Goal: Task Accomplishment & Management: Manage account settings

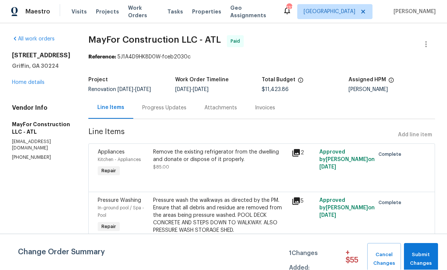
scroll to position [0, 0]
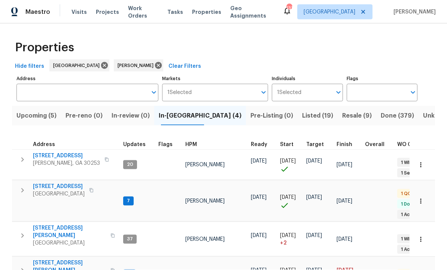
scroll to position [19, 0]
click at [59, 259] on span "[STREET_ADDRESS][PERSON_NAME]" at bounding box center [69, 266] width 73 height 15
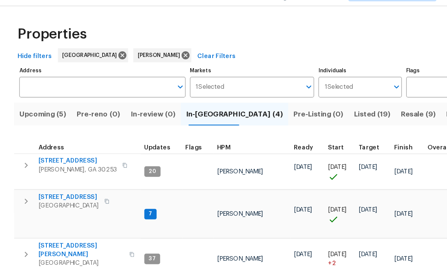
scroll to position [0, 0]
click at [71, 183] on span "10712 Southwood Dr" at bounding box center [59, 186] width 52 height 7
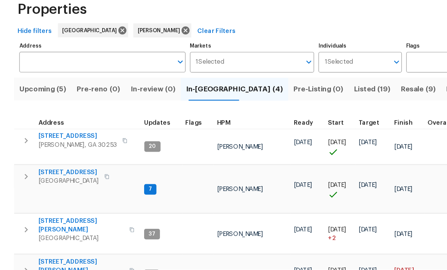
scroll to position [4, 0]
click at [302, 111] on span "Listed (19)" at bounding box center [317, 116] width 31 height 10
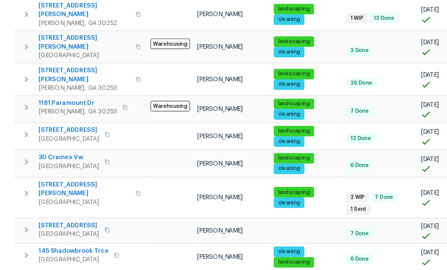
scroll to position [114, 0]
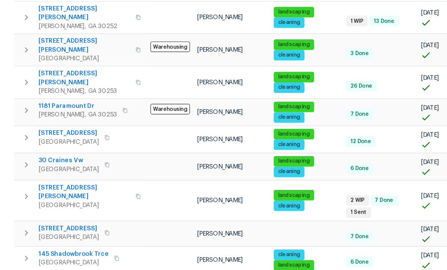
click at [66, 231] on span "70 Mountainside Ln" at bounding box center [59, 234] width 52 height 7
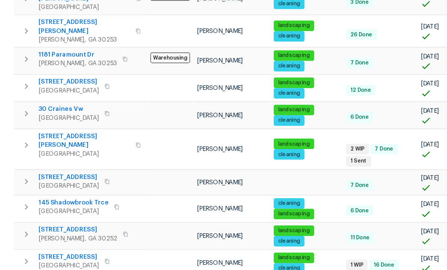
scroll to position [159, 0]
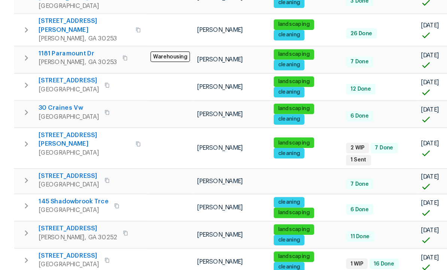
click at [54, 151] on span "45 Kendall Ln" at bounding box center [72, 158] width 78 height 15
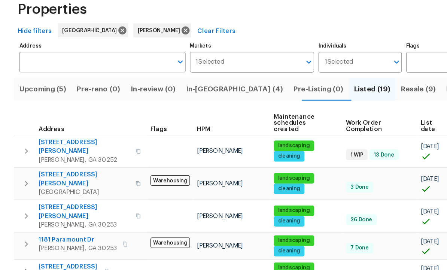
scroll to position [0, 0]
click at [189, 111] on span "In-reno (4)" at bounding box center [200, 116] width 83 height 10
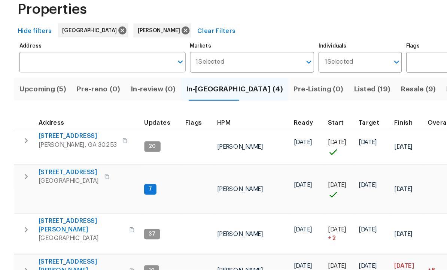
click at [65, 183] on span "10712 Southwood Dr" at bounding box center [59, 186] width 52 height 7
click at [78, 152] on span "201 Autumn Lake Way" at bounding box center [66, 155] width 67 height 7
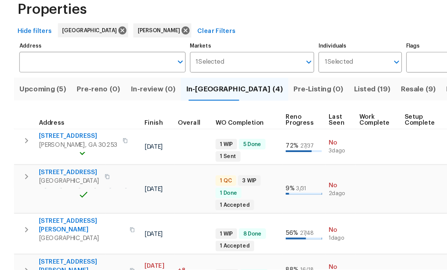
scroll to position [0, 213]
click at [343, 181] on td at bounding box center [362, 201] width 39 height 41
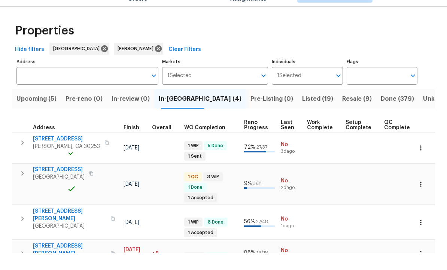
click at [251, 111] on span "Pre-Listing (0)" at bounding box center [272, 116] width 43 height 10
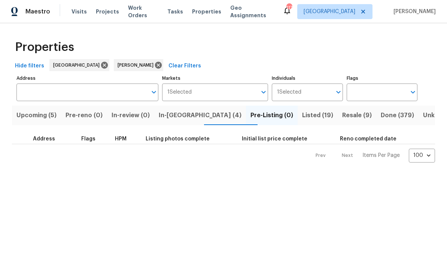
click at [139, 114] on span "In-review (0)" at bounding box center [131, 116] width 38 height 10
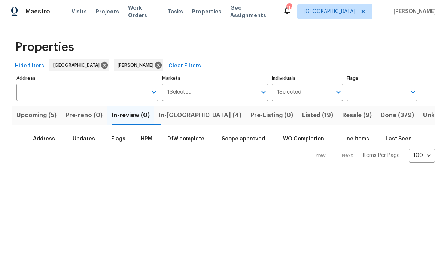
click at [181, 119] on span "In-reno (4)" at bounding box center [200, 116] width 83 height 10
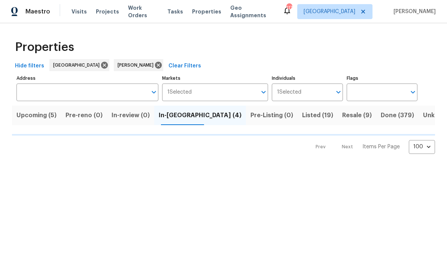
scroll to position [0, 0]
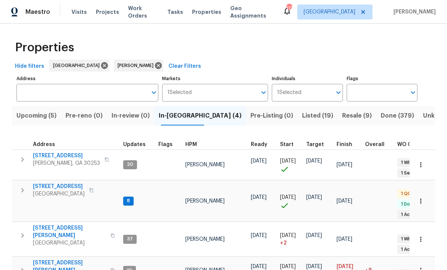
click at [420, 163] on icon "button" at bounding box center [420, 164] width 7 height 7
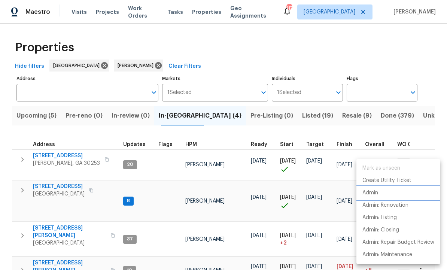
click at [379, 194] on li "Admin" at bounding box center [399, 193] width 84 height 12
click at [279, 116] on div at bounding box center [223, 135] width 447 height 270
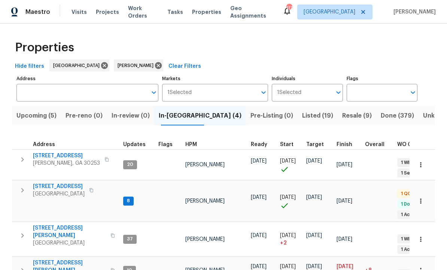
click at [302, 115] on span "Listed (19)" at bounding box center [317, 116] width 31 height 10
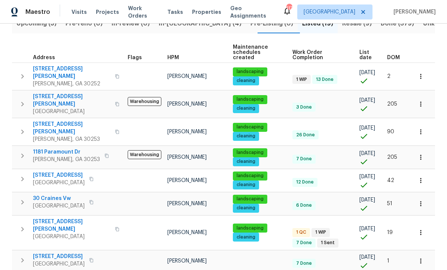
scroll to position [92, 0]
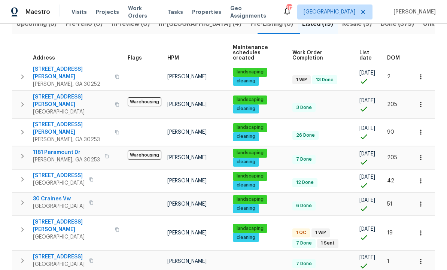
click at [60, 218] on span "45 Kendall Ln" at bounding box center [72, 225] width 78 height 15
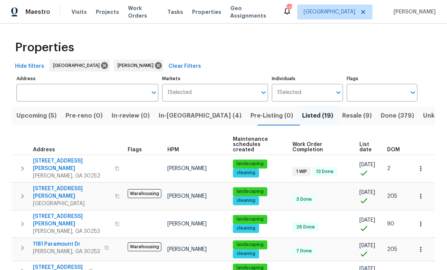
scroll to position [0, 0]
click at [186, 116] on span "In-reno (4)" at bounding box center [200, 116] width 83 height 10
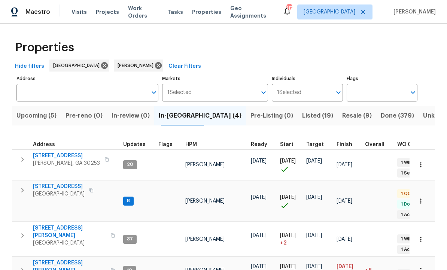
click at [61, 259] on span "195 Sampson Ct" at bounding box center [69, 266] width 73 height 15
click at [421, 267] on icon "button" at bounding box center [420, 270] width 7 height 7
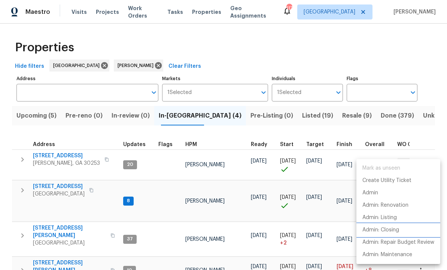
click at [386, 230] on p "Admin: Closing" at bounding box center [381, 230] width 37 height 8
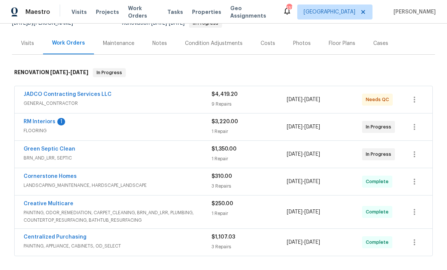
scroll to position [78, 0]
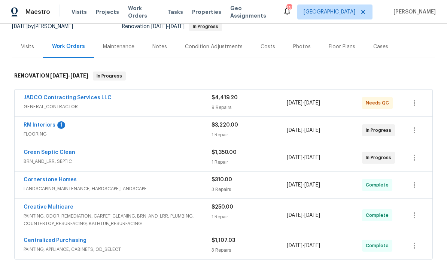
click at [45, 125] on link "RM Interiors" at bounding box center [40, 124] width 32 height 5
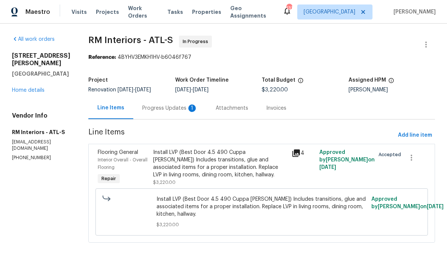
click at [167, 106] on div "Progress Updates 1" at bounding box center [169, 108] width 55 height 7
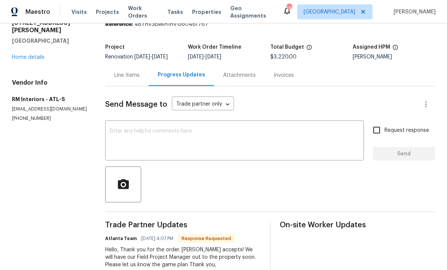
scroll to position [25, 0]
click at [175, 128] on textarea at bounding box center [235, 141] width 250 height 26
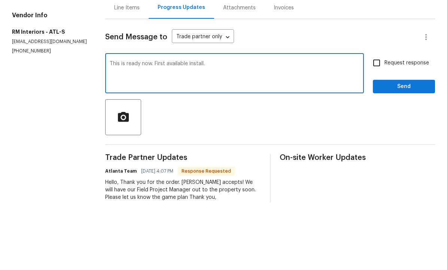
type textarea "This is ready now. First available install."
click at [378, 122] on input "Request response" at bounding box center [377, 130] width 16 height 16
checkbox input "true"
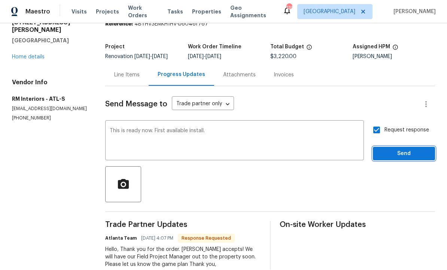
click at [394, 149] on span "Send" at bounding box center [404, 153] width 50 height 9
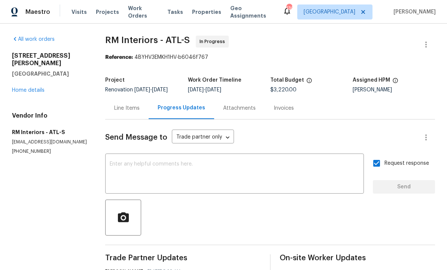
scroll to position [0, 0]
click at [130, 105] on div "Line Items" at bounding box center [126, 108] width 25 height 7
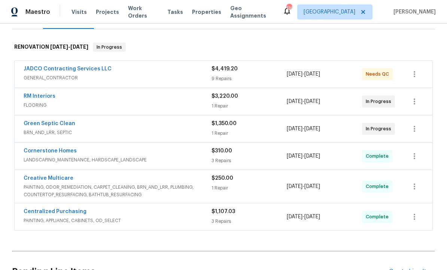
scroll to position [104, 0]
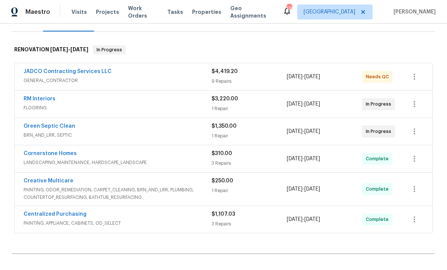
click at [75, 72] on link "JADCO Contracting Services LLC" at bounding box center [68, 71] width 88 height 5
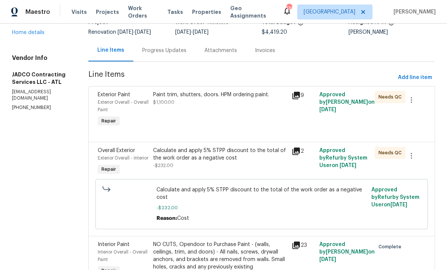
scroll to position [60, 0]
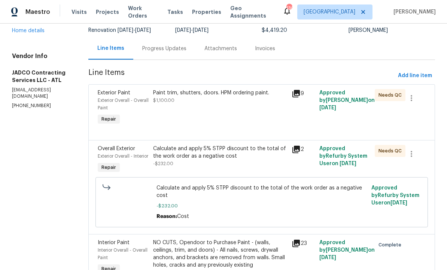
click at [233, 121] on div "Paint trim, shutters, doors. HPM ordering paint. $1,100.00" at bounding box center [220, 108] width 139 height 42
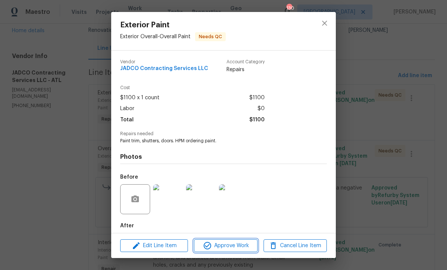
click at [224, 245] on span "Approve Work" at bounding box center [225, 245] width 59 height 9
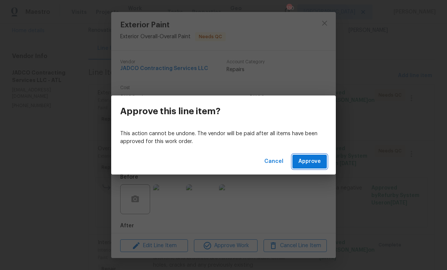
click at [312, 158] on span "Approve" at bounding box center [310, 161] width 22 height 9
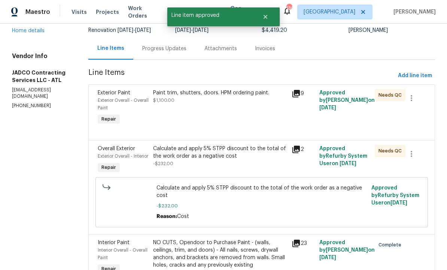
scroll to position [0, 0]
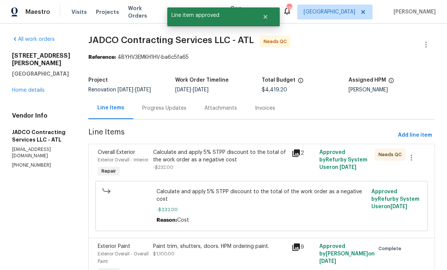
click at [228, 171] on div "Calculate and apply 5% STPP discount to the total of the work order as a negati…" at bounding box center [220, 160] width 134 height 22
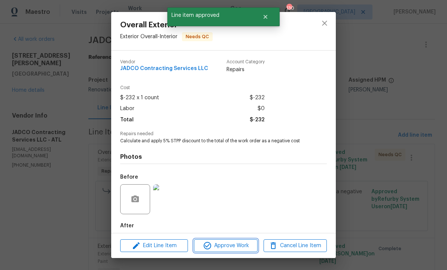
click at [226, 246] on span "Approve Work" at bounding box center [225, 245] width 59 height 9
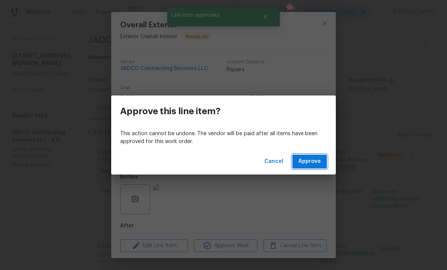
click at [312, 155] on button "Approve" at bounding box center [310, 162] width 34 height 14
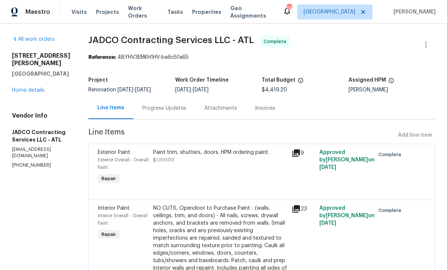
click at [187, 112] on div "Progress Updates" at bounding box center [164, 108] width 44 height 7
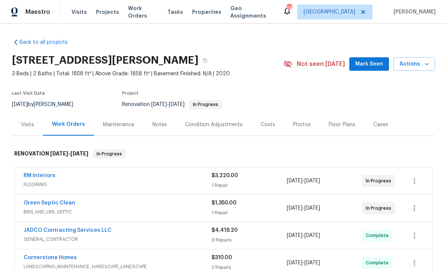
click at [163, 122] on div "Notes" at bounding box center [159, 124] width 15 height 7
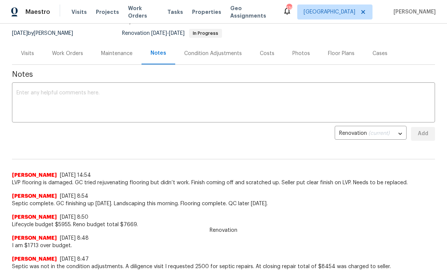
scroll to position [73, 0]
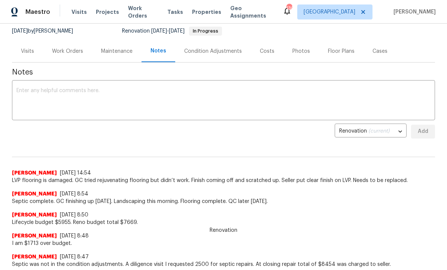
click at [63, 101] on textarea at bounding box center [223, 101] width 414 height 26
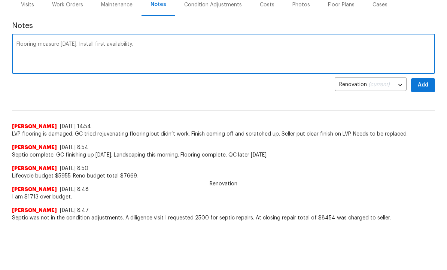
type textarea "Flooring measure [DATE]. Install first availability."
click at [423, 127] on span "Add" at bounding box center [423, 131] width 12 height 9
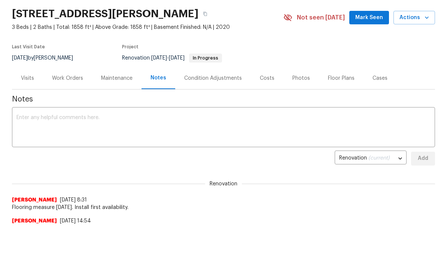
scroll to position [0, 0]
click at [68, 77] on div "Work Orders" at bounding box center [67, 78] width 31 height 7
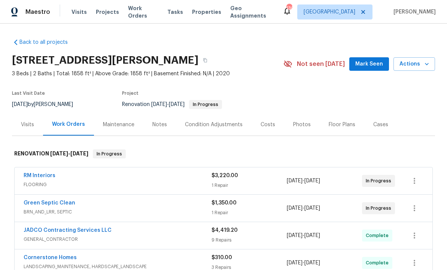
scroll to position [25, 0]
click at [142, 181] on span "FLOORING" at bounding box center [118, 184] width 188 height 7
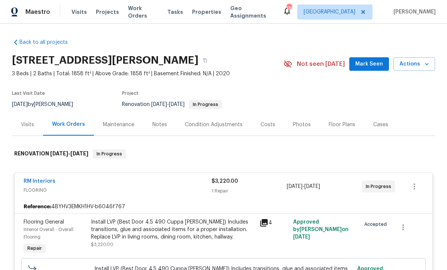
click at [51, 179] on link "RM Interiors" at bounding box center [40, 181] width 32 height 5
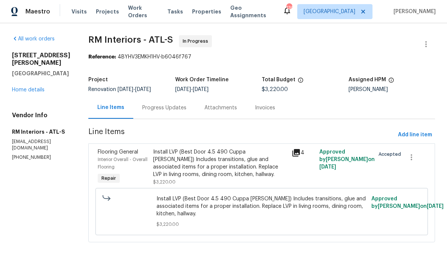
click at [169, 108] on div "Progress Updates" at bounding box center [164, 108] width 44 height 7
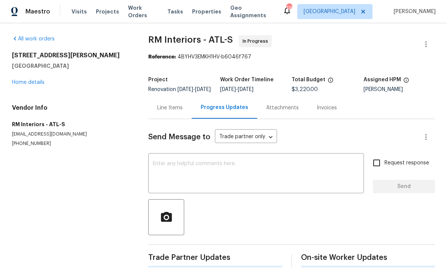
scroll to position [0, 0]
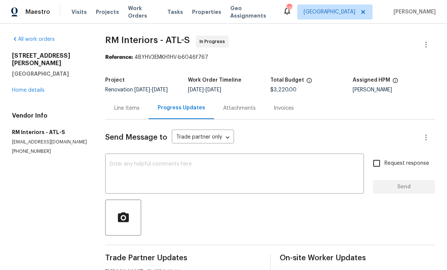
click at [170, 177] on textarea at bounding box center [235, 174] width 250 height 26
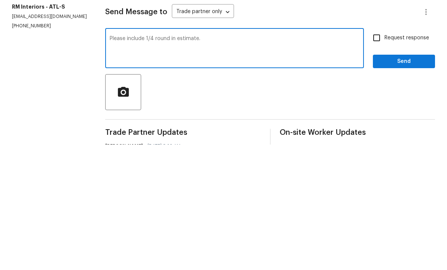
type textarea "Please include 1/4 round in estimate."
click at [383, 155] on input "Request response" at bounding box center [377, 163] width 16 height 16
checkbox input "true"
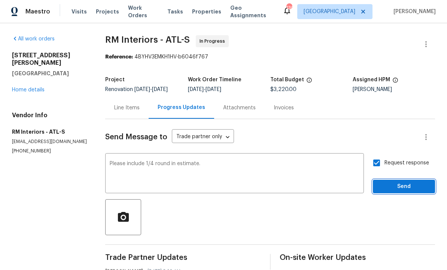
click at [400, 182] on span "Send" at bounding box center [404, 186] width 50 height 9
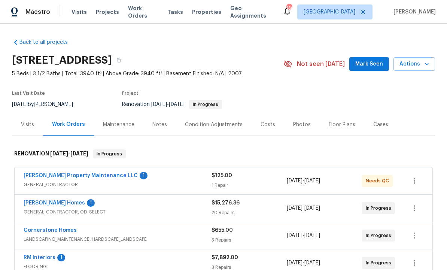
click at [88, 174] on link "[PERSON_NAME] Property Maintenance LLC" at bounding box center [81, 175] width 114 height 5
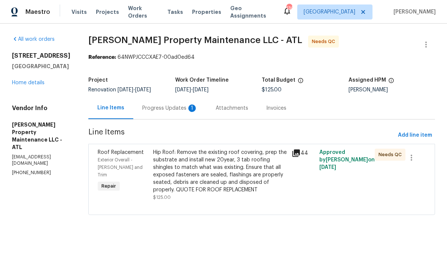
click at [175, 112] on div "Progress Updates 1" at bounding box center [169, 108] width 55 height 7
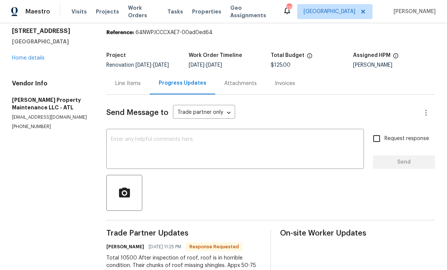
scroll to position [20, 0]
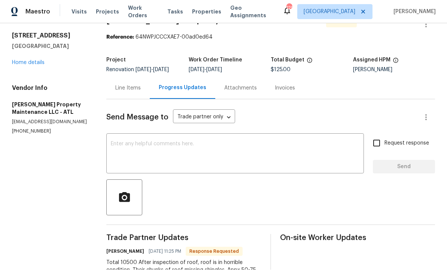
click at [124, 77] on div "Line Items" at bounding box center [127, 88] width 43 height 22
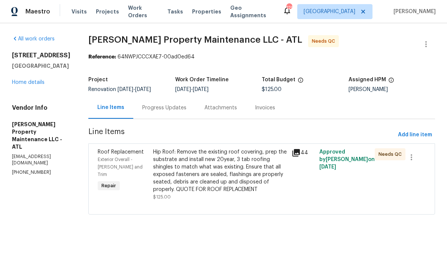
click at [169, 112] on div "Progress Updates" at bounding box center [164, 108] width 44 height 7
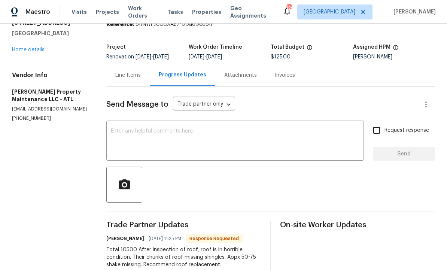
scroll to position [25, 0]
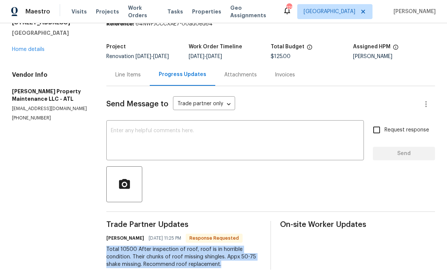
copy div "Total 10500 After inspection of roof, roof is in horrible condition. Their chun…"
click at [129, 72] on div "Line Items" at bounding box center [127, 75] width 25 height 7
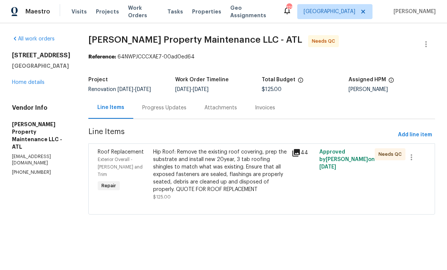
click at [191, 175] on div "Hip Roof: Remove the existing roof covering, prep the substrate and install new…" at bounding box center [220, 171] width 134 height 45
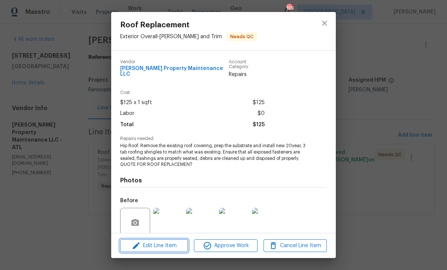
click at [167, 247] on span "Edit Line Item" at bounding box center [153, 245] width 63 height 9
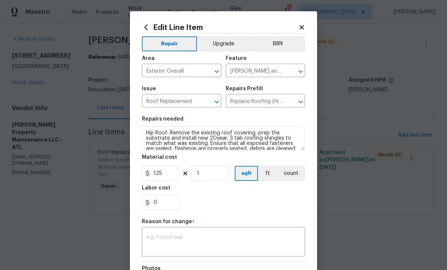
click at [190, 242] on textarea at bounding box center [223, 243] width 154 height 16
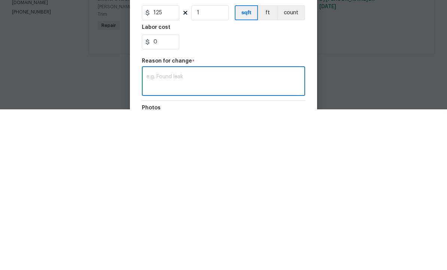
click at [185, 235] on textarea at bounding box center [223, 243] width 154 height 16
paste textarea "Total 10500 After inspection of roof, roof is in horrible condition. Their chun…"
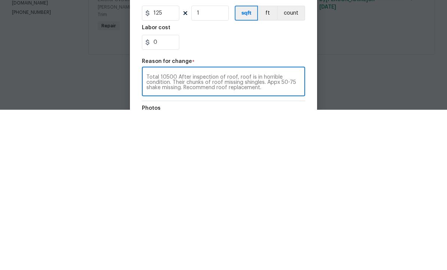
scroll to position [0, 0]
type textarea "Total 10500 After inspection of roof, roof is in horrible condition. Their chun…"
click at [168, 166] on input "125" at bounding box center [160, 173] width 37 height 15
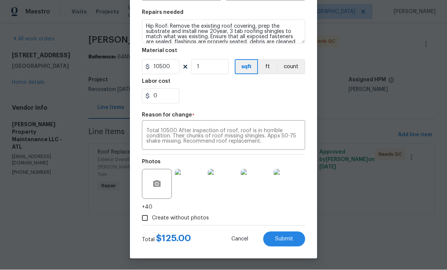
scroll to position [108, 0]
type input "10500"
click at [193, 187] on img at bounding box center [190, 184] width 30 height 30
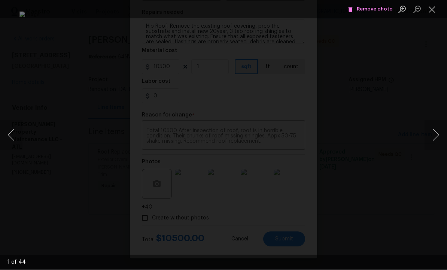
click at [434, 139] on button "Next image" at bounding box center [436, 135] width 22 height 30
click at [432, 137] on button "Next image" at bounding box center [436, 135] width 22 height 30
click at [433, 138] on button "Next image" at bounding box center [436, 135] width 22 height 30
click at [433, 137] on button "Next image" at bounding box center [436, 135] width 22 height 30
click at [434, 137] on button "Next image" at bounding box center [436, 135] width 22 height 30
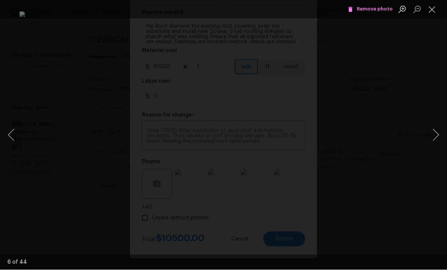
click at [430, 139] on button "Next image" at bounding box center [436, 135] width 22 height 30
click at [435, 136] on button "Next image" at bounding box center [436, 135] width 22 height 30
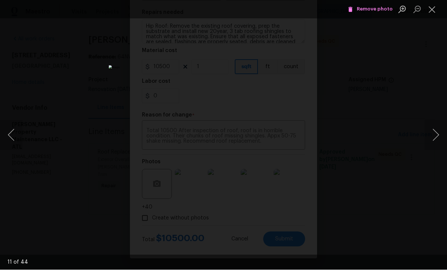
click at [436, 136] on button "Next image" at bounding box center [436, 135] width 22 height 30
click at [435, 136] on button "Next image" at bounding box center [436, 135] width 22 height 30
click at [435, 137] on button "Next image" at bounding box center [436, 135] width 22 height 30
click at [436, 136] on button "Next image" at bounding box center [436, 135] width 22 height 30
click at [436, 135] on button "Next image" at bounding box center [436, 135] width 22 height 30
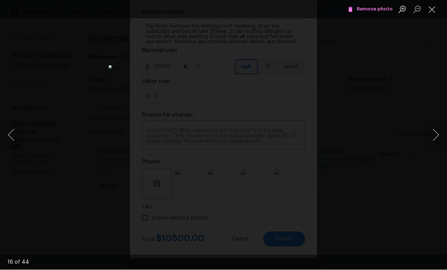
click at [436, 135] on button "Next image" at bounding box center [436, 135] width 22 height 30
click at [436, 134] on button "Next image" at bounding box center [436, 135] width 22 height 30
click at [436, 135] on button "Next image" at bounding box center [436, 135] width 22 height 30
click at [437, 135] on button "Next image" at bounding box center [436, 135] width 22 height 30
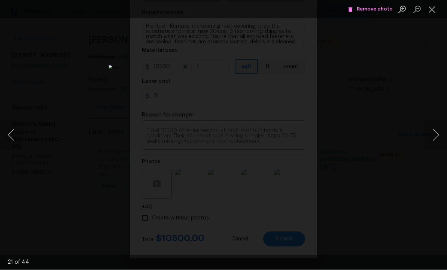
click at [436, 135] on button "Next image" at bounding box center [436, 135] width 22 height 30
click at [436, 134] on button "Next image" at bounding box center [436, 135] width 22 height 30
click at [435, 135] on button "Next image" at bounding box center [436, 135] width 22 height 30
click at [436, 135] on button "Next image" at bounding box center [436, 135] width 22 height 30
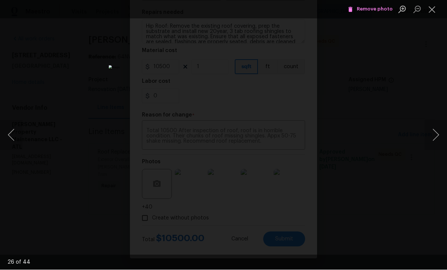
click at [437, 134] on button "Next image" at bounding box center [436, 135] width 22 height 30
click at [435, 136] on button "Next image" at bounding box center [436, 135] width 22 height 30
click at [6, 133] on button "Previous image" at bounding box center [11, 135] width 22 height 30
click at [437, 136] on button "Next image" at bounding box center [436, 135] width 22 height 30
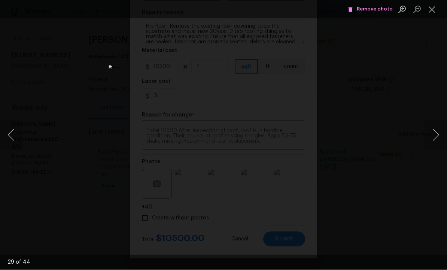
click at [437, 134] on button "Next image" at bounding box center [436, 135] width 22 height 30
click at [435, 135] on button "Next image" at bounding box center [436, 135] width 22 height 30
click at [435, 136] on button "Next image" at bounding box center [436, 135] width 22 height 30
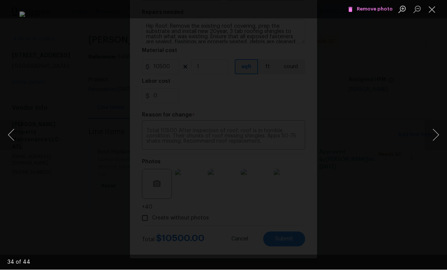
click at [435, 137] on button "Next image" at bounding box center [436, 135] width 22 height 30
click at [437, 135] on button "Next image" at bounding box center [436, 135] width 22 height 30
click at [436, 136] on button "Next image" at bounding box center [436, 135] width 22 height 30
click at [437, 136] on button "Next image" at bounding box center [436, 135] width 22 height 30
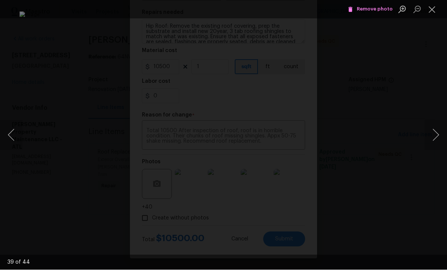
click at [436, 136] on button "Next image" at bounding box center [436, 135] width 22 height 30
click at [437, 136] on button "Next image" at bounding box center [436, 135] width 22 height 30
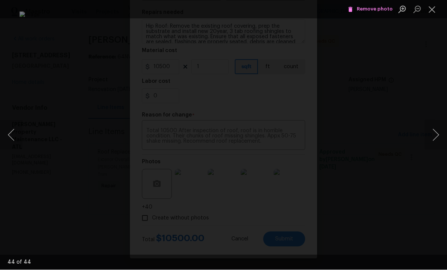
click at [436, 136] on button "Next image" at bounding box center [436, 135] width 22 height 30
click at [437, 136] on button "Next image" at bounding box center [436, 135] width 22 height 30
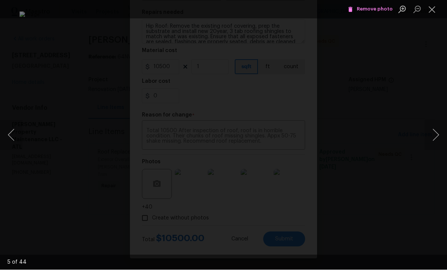
click at [437, 136] on button "Next image" at bounding box center [436, 135] width 22 height 30
click at [436, 136] on button "Next image" at bounding box center [436, 135] width 22 height 30
click at [437, 136] on button "Next image" at bounding box center [436, 135] width 22 height 30
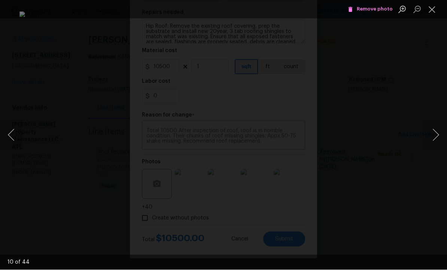
click at [437, 136] on button "Next image" at bounding box center [436, 135] width 22 height 30
click at [436, 136] on button "Next image" at bounding box center [436, 135] width 22 height 30
click at [437, 136] on button "Next image" at bounding box center [436, 135] width 22 height 30
click at [437, 137] on button "Next image" at bounding box center [436, 135] width 22 height 30
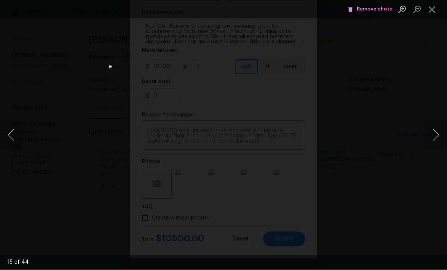
click at [437, 136] on button "Next image" at bounding box center [436, 135] width 22 height 30
click at [436, 136] on button "Next image" at bounding box center [436, 135] width 22 height 30
click at [437, 136] on button "Next image" at bounding box center [436, 135] width 22 height 30
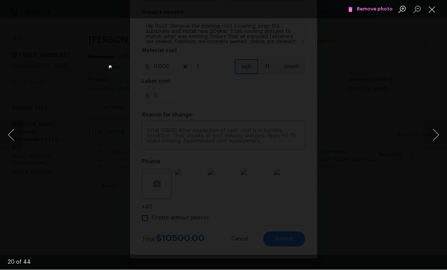
click at [437, 136] on button "Next image" at bounding box center [436, 135] width 22 height 30
click at [437, 137] on button "Next image" at bounding box center [436, 135] width 22 height 30
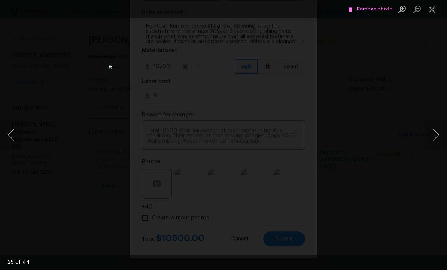
click at [437, 136] on button "Next image" at bounding box center [436, 135] width 22 height 30
click at [437, 137] on button "Next image" at bounding box center [436, 135] width 22 height 30
click at [437, 136] on button "Next image" at bounding box center [436, 135] width 22 height 30
click at [437, 137] on button "Next image" at bounding box center [436, 135] width 22 height 30
click at [437, 136] on button "Next image" at bounding box center [436, 135] width 22 height 30
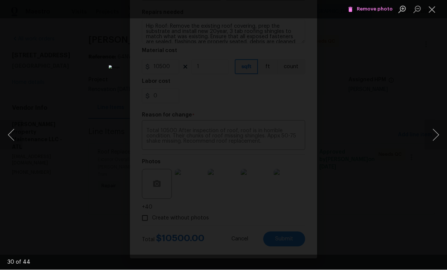
click at [437, 137] on button "Next image" at bounding box center [436, 135] width 22 height 30
click at [436, 135] on button "Next image" at bounding box center [436, 135] width 22 height 30
click at [436, 136] on button "Next image" at bounding box center [436, 135] width 22 height 30
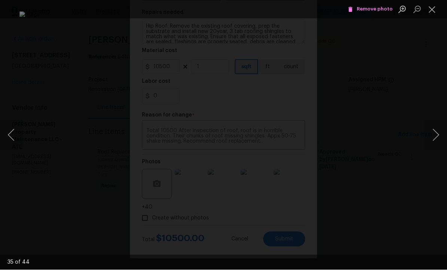
click at [436, 136] on button "Next image" at bounding box center [436, 135] width 22 height 30
click at [436, 137] on button "Next image" at bounding box center [436, 135] width 22 height 30
click at [435, 138] on button "Next image" at bounding box center [436, 135] width 22 height 30
click at [436, 134] on button "Next image" at bounding box center [436, 135] width 22 height 30
click at [12, 134] on button "Previous image" at bounding box center [11, 135] width 22 height 30
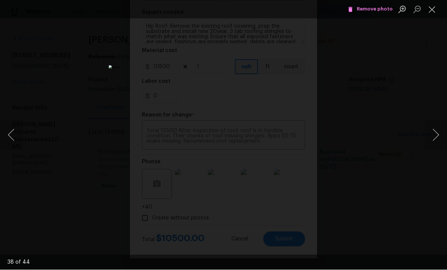
click at [433, 138] on button "Next image" at bounding box center [436, 135] width 22 height 30
click at [12, 136] on button "Previous image" at bounding box center [11, 135] width 22 height 30
click at [433, 134] on button "Next image" at bounding box center [436, 135] width 22 height 30
click at [433, 135] on button "Next image" at bounding box center [436, 135] width 22 height 30
click at [432, 135] on button "Next image" at bounding box center [436, 135] width 22 height 30
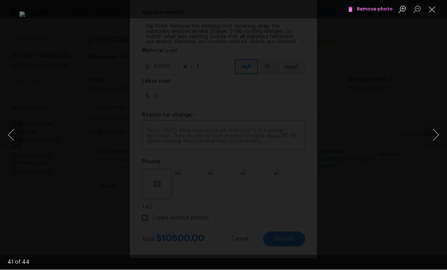
click at [433, 136] on button "Next image" at bounding box center [436, 135] width 22 height 30
click at [434, 135] on button "Next image" at bounding box center [436, 135] width 22 height 30
click at [435, 136] on button "Next image" at bounding box center [436, 135] width 22 height 30
click at [432, 137] on button "Next image" at bounding box center [436, 135] width 22 height 30
click at [433, 137] on button "Next image" at bounding box center [436, 135] width 22 height 30
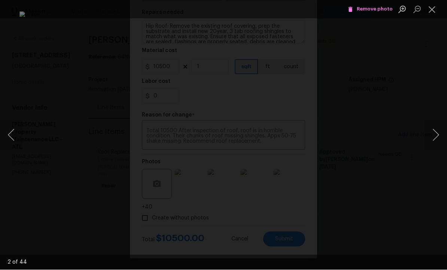
click at [435, 135] on button "Next image" at bounding box center [436, 135] width 22 height 30
click at [436, 133] on button "Next image" at bounding box center [436, 135] width 22 height 30
click at [433, 135] on button "Next image" at bounding box center [436, 135] width 22 height 30
click at [435, 136] on button "Next image" at bounding box center [436, 135] width 22 height 30
click at [436, 134] on button "Next image" at bounding box center [436, 135] width 22 height 30
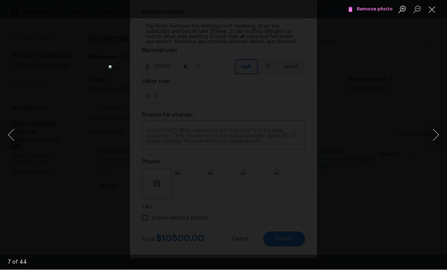
click at [436, 134] on button "Next image" at bounding box center [436, 135] width 22 height 30
click at [435, 136] on button "Next image" at bounding box center [436, 135] width 22 height 30
click at [436, 135] on button "Next image" at bounding box center [436, 135] width 22 height 30
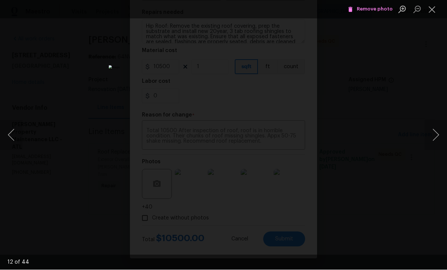
click at [436, 135] on button "Next image" at bounding box center [436, 135] width 22 height 30
click at [435, 135] on button "Next image" at bounding box center [436, 135] width 22 height 30
click at [436, 134] on button "Next image" at bounding box center [436, 135] width 22 height 30
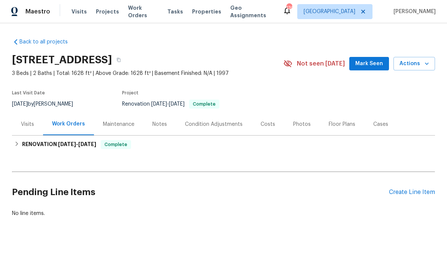
click at [299, 123] on div "Photos" at bounding box center [302, 124] width 18 height 7
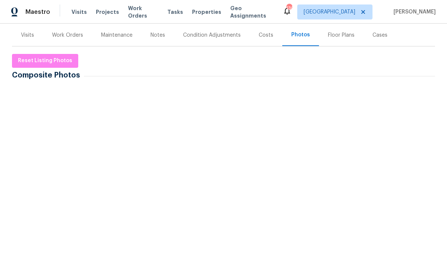
scroll to position [96, 0]
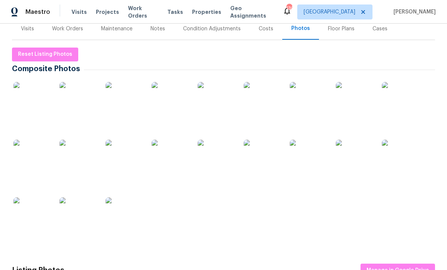
click at [39, 104] on img at bounding box center [31, 100] width 37 height 37
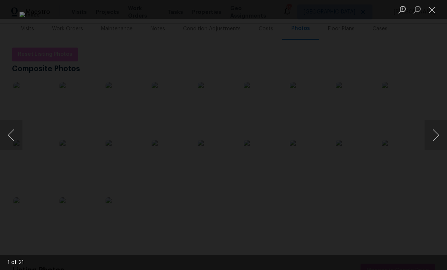
click at [433, 139] on button "Next image" at bounding box center [436, 135] width 22 height 30
click at [432, 135] on button "Next image" at bounding box center [436, 135] width 22 height 30
click at [431, 137] on button "Next image" at bounding box center [436, 135] width 22 height 30
click at [432, 136] on button "Next image" at bounding box center [436, 135] width 22 height 30
click at [432, 137] on button "Next image" at bounding box center [436, 135] width 22 height 30
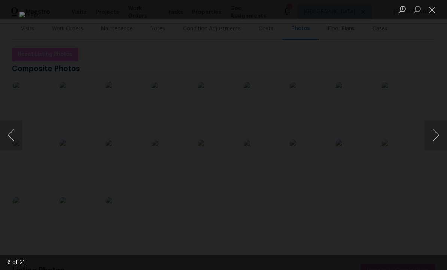
click at [433, 136] on button "Next image" at bounding box center [436, 135] width 22 height 30
click at [433, 137] on button "Next image" at bounding box center [436, 135] width 22 height 30
click at [434, 136] on button "Next image" at bounding box center [436, 135] width 22 height 30
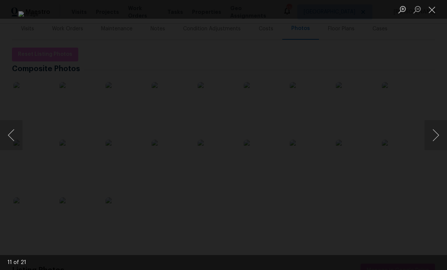
click at [433, 136] on button "Next image" at bounding box center [436, 135] width 22 height 30
click at [436, 134] on button "Next image" at bounding box center [436, 135] width 22 height 30
click at [433, 136] on button "Next image" at bounding box center [436, 135] width 22 height 30
click at [435, 134] on button "Next image" at bounding box center [436, 135] width 22 height 30
click at [436, 136] on button "Next image" at bounding box center [436, 135] width 22 height 30
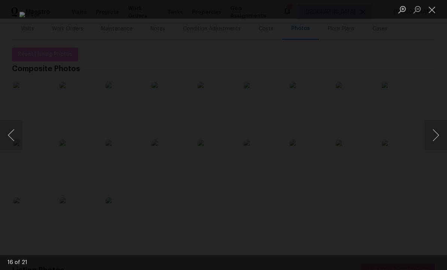
click at [436, 136] on button "Next image" at bounding box center [436, 135] width 22 height 30
click at [437, 135] on button "Next image" at bounding box center [436, 135] width 22 height 30
click at [436, 136] on button "Next image" at bounding box center [436, 135] width 22 height 30
click at [431, 140] on button "Next image" at bounding box center [436, 135] width 22 height 30
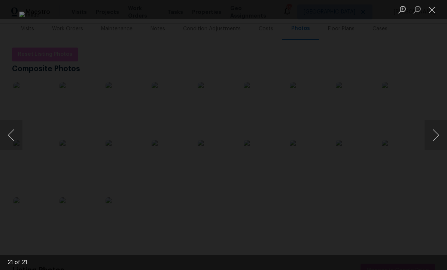
click at [434, 137] on button "Next image" at bounding box center [436, 135] width 22 height 30
click at [436, 136] on button "Next image" at bounding box center [436, 135] width 22 height 30
click at [435, 138] on button "Next image" at bounding box center [436, 135] width 22 height 30
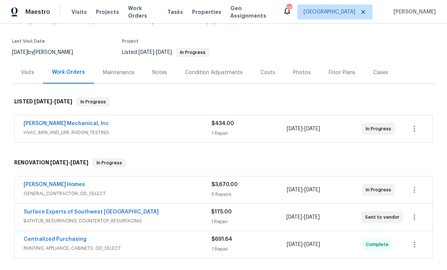
scroll to position [55, 0]
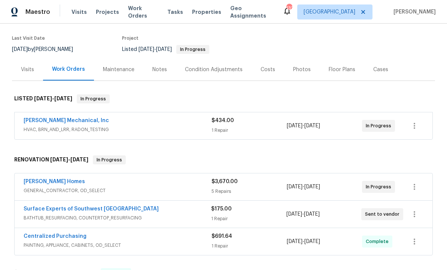
click at [70, 121] on link "[PERSON_NAME] Mechanical, Inc" at bounding box center [66, 120] width 85 height 5
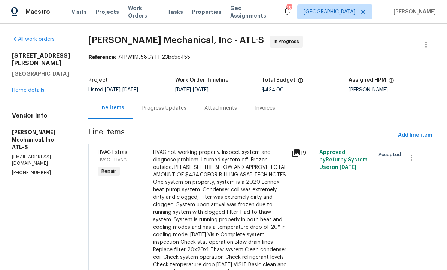
click at [184, 111] on div "Progress Updates" at bounding box center [164, 108] width 44 height 7
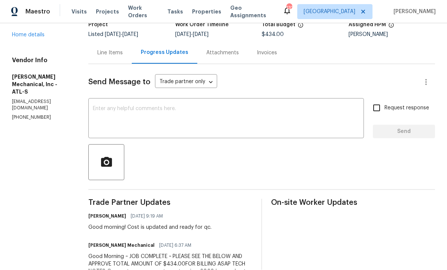
scroll to position [48, 0]
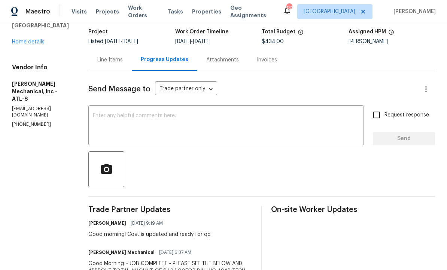
click at [123, 57] on div "Line Items" at bounding box center [109, 60] width 25 height 7
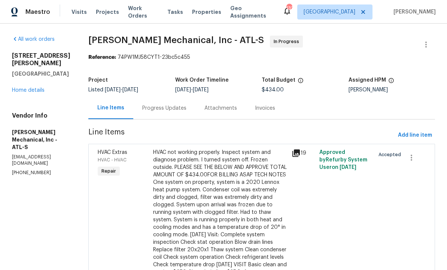
click at [187, 107] on div "Progress Updates" at bounding box center [164, 108] width 44 height 7
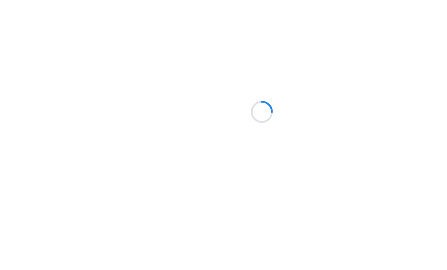
scroll to position [40, 0]
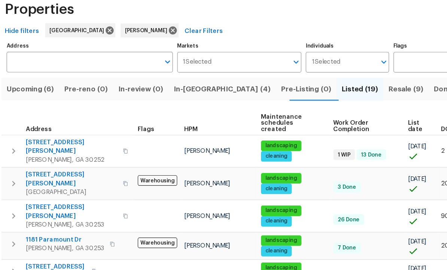
click at [43, 157] on span "[STREET_ADDRESS][PERSON_NAME]" at bounding box center [72, 164] width 78 height 15
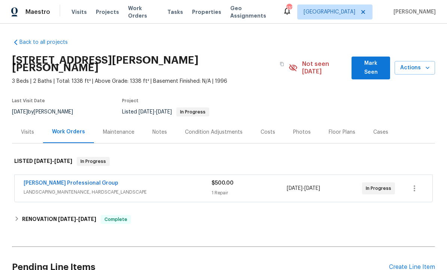
click at [369, 61] on span "Mark Seen" at bounding box center [371, 68] width 27 height 18
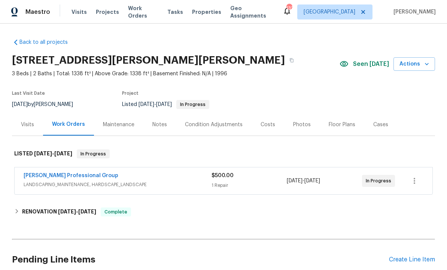
click at [64, 177] on link "Ramsey's Professional Group" at bounding box center [71, 175] width 95 height 5
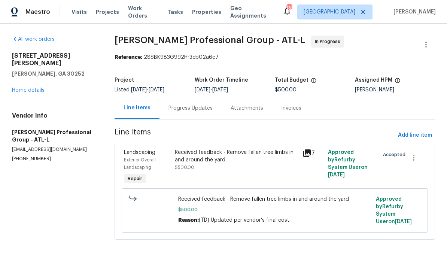
click at [228, 160] on div "Received feedback - Remove fallen tree limbs in and around the yard" at bounding box center [236, 156] width 123 height 15
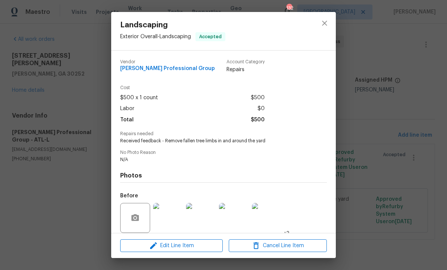
click at [170, 216] on img at bounding box center [168, 218] width 30 height 30
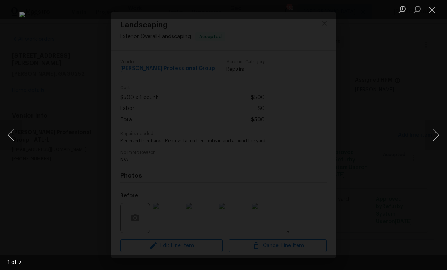
click at [432, 138] on button "Next image" at bounding box center [436, 135] width 22 height 30
click at [432, 140] on button "Next image" at bounding box center [436, 135] width 22 height 30
click at [432, 138] on button "Next image" at bounding box center [436, 135] width 22 height 30
click at [435, 137] on button "Next image" at bounding box center [436, 135] width 22 height 30
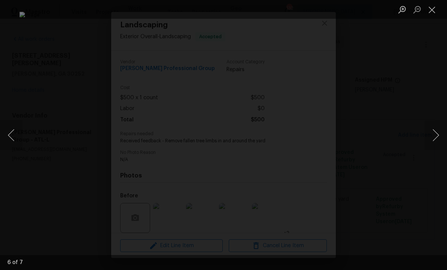
click at [436, 136] on button "Next image" at bounding box center [436, 135] width 22 height 30
click at [434, 136] on button "Next image" at bounding box center [436, 135] width 22 height 30
click at [432, 137] on button "Next image" at bounding box center [436, 135] width 22 height 30
click at [433, 137] on button "Next image" at bounding box center [436, 135] width 22 height 30
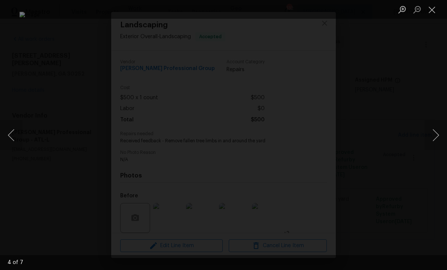
click at [430, 8] on button "Close lightbox" at bounding box center [432, 9] width 15 height 13
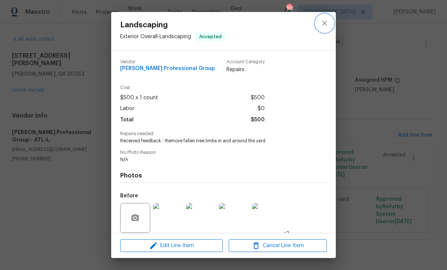
click at [328, 19] on icon "close" at bounding box center [324, 23] width 9 height 9
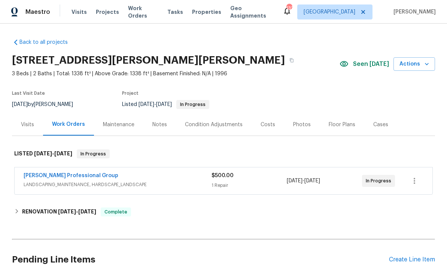
click at [120, 124] on div "Maintenance" at bounding box center [118, 124] width 31 height 7
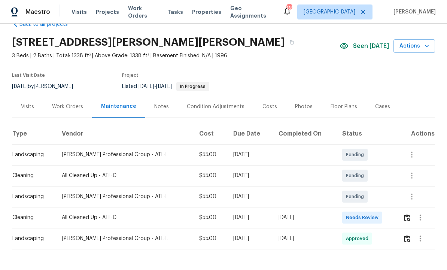
scroll to position [18, 0]
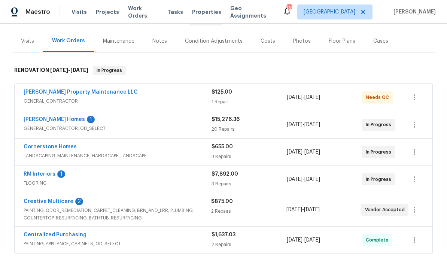
scroll to position [104, 0]
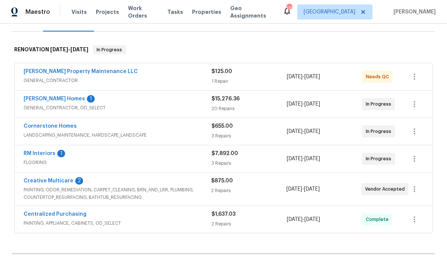
click at [57, 100] on link "[PERSON_NAME] Homes" at bounding box center [54, 98] width 61 height 5
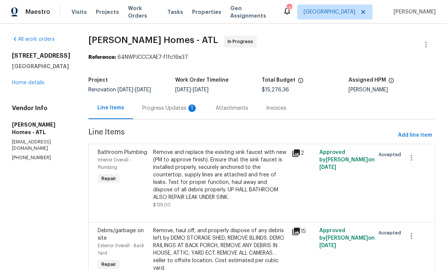
click at [164, 108] on div "Progress Updates 1" at bounding box center [169, 108] width 55 height 7
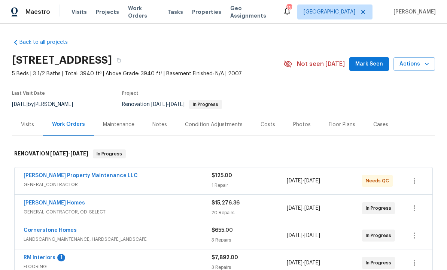
click at [89, 173] on link "[PERSON_NAME] Property Maintenance LLC" at bounding box center [81, 175] width 114 height 5
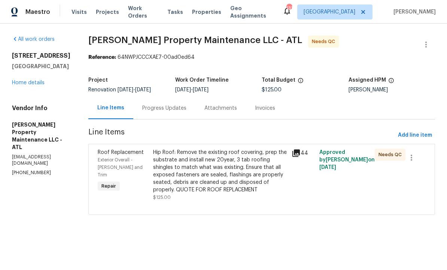
click at [168, 112] on div "Progress Updates" at bounding box center [164, 108] width 44 height 7
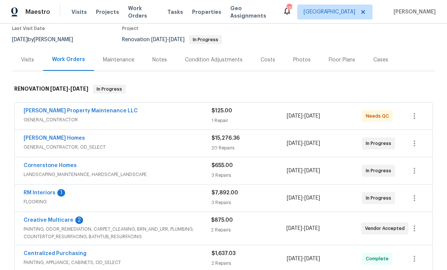
scroll to position [64, 0]
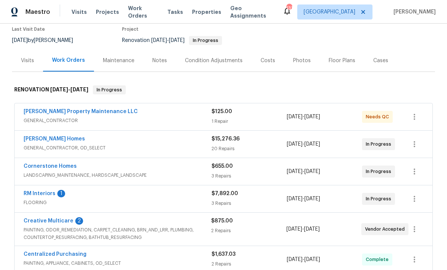
click at [46, 191] on link "RM Interiors" at bounding box center [40, 193] width 32 height 5
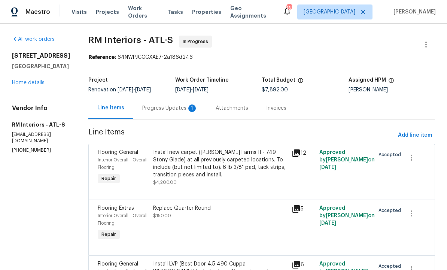
click at [167, 109] on div "Progress Updates 1" at bounding box center [169, 108] width 55 height 7
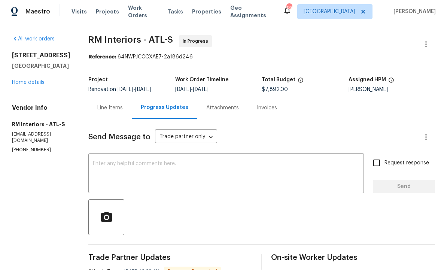
click at [180, 161] on textarea at bounding box center [226, 174] width 267 height 26
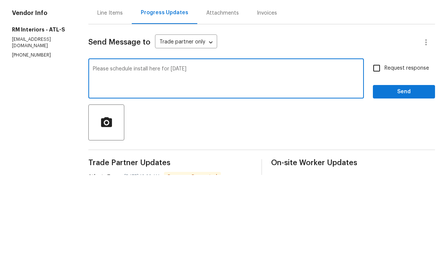
type textarea "Please schedule install here for [DATE]"
click at [382, 155] on input "Request response" at bounding box center [377, 163] width 16 height 16
checkbox input "true"
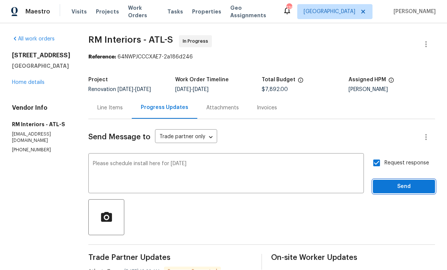
click at [398, 182] on span "Send" at bounding box center [404, 186] width 50 height 9
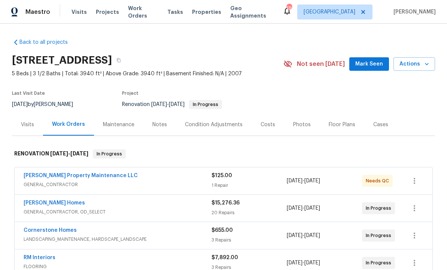
click at [56, 203] on link "[PERSON_NAME] Homes" at bounding box center [54, 202] width 61 height 5
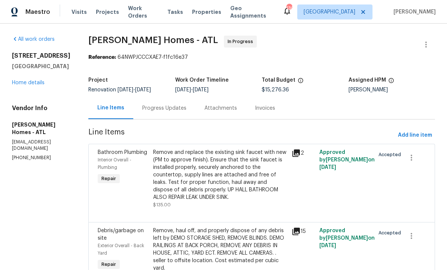
click at [160, 106] on div "Progress Updates" at bounding box center [164, 108] width 44 height 7
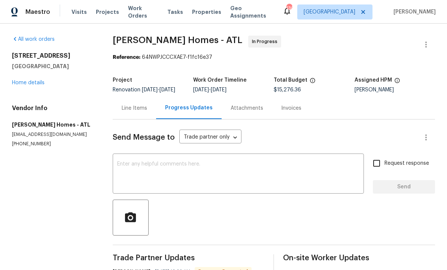
click at [177, 174] on textarea at bounding box center [238, 174] width 242 height 26
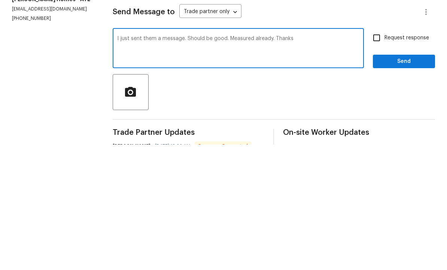
type textarea "I just sent them a message. Should be good. Measured already. Thanks"
click at [384, 155] on input "Request response" at bounding box center [377, 163] width 16 height 16
checkbox input "true"
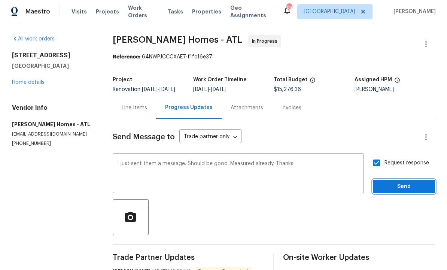
click at [396, 182] on span "Send" at bounding box center [404, 186] width 50 height 9
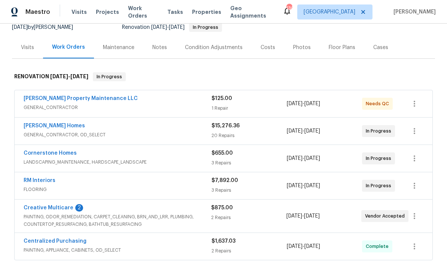
scroll to position [80, 0]
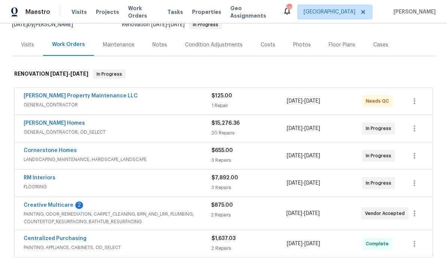
click at [51, 180] on link "RM Interiors" at bounding box center [40, 177] width 32 height 5
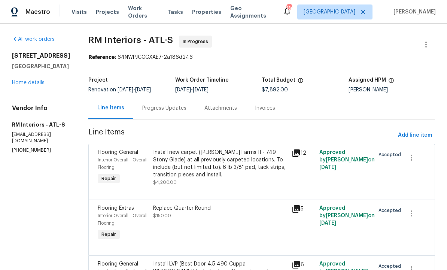
click at [170, 109] on div "Progress Updates" at bounding box center [164, 108] width 44 height 7
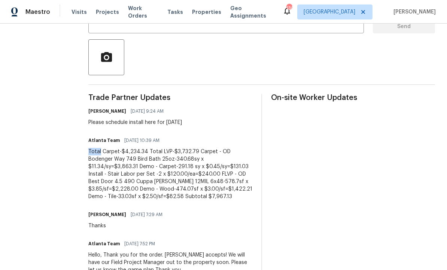
scroll to position [160, 0]
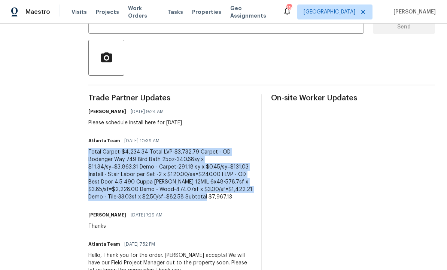
copy div "Total Carpet-$4,234.34 Total LVP-$3,732.79 Carpet - OD Bodenger Way 749 Bird Ba…"
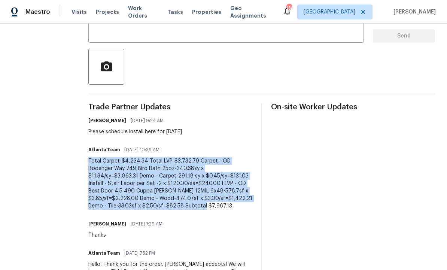
scroll to position [149, 0]
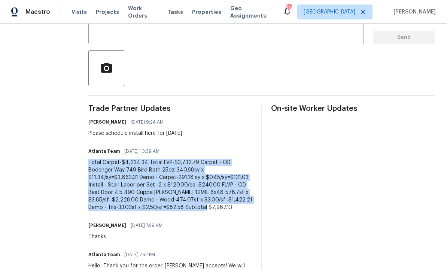
click at [246, 128] on div "Wesley Brooks 10/03/2025 9:24 AM Please schedule install here for Tuesday" at bounding box center [170, 127] width 164 height 20
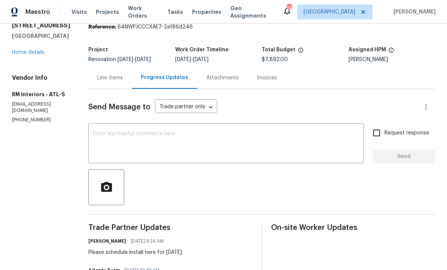
scroll to position [33, 0]
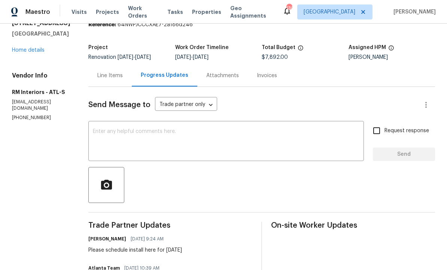
click at [110, 77] on div "Line Items" at bounding box center [109, 75] width 25 height 7
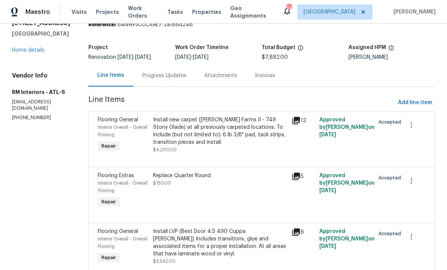
click at [163, 77] on div "Progress Updates" at bounding box center [164, 75] width 44 height 7
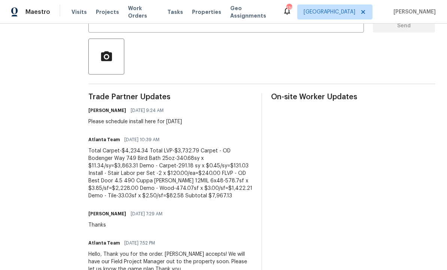
scroll to position [160, 0]
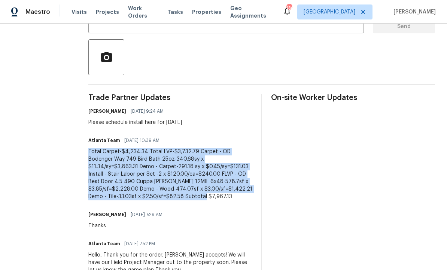
copy div "Total Carpet-$4,234.34 Total LVP-$3,732.79 Carpet - OD Bodenger Way 749 Bird Ba…"
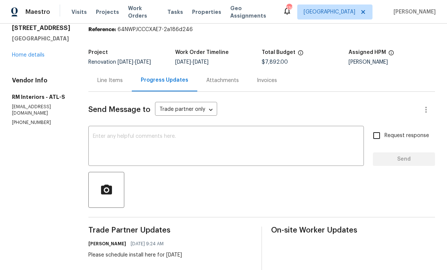
scroll to position [27, 0]
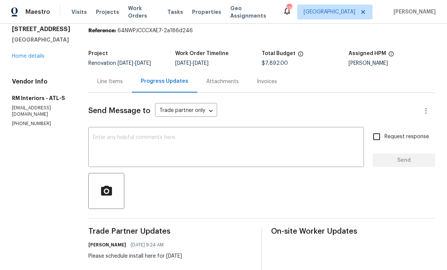
click at [108, 84] on div "Line Items" at bounding box center [109, 81] width 25 height 7
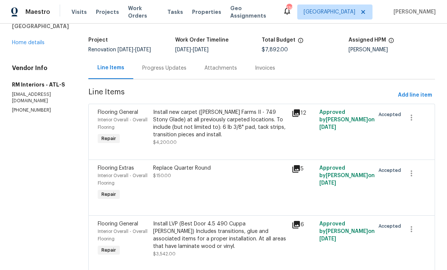
scroll to position [40, 0]
click at [164, 73] on div "Progress Updates" at bounding box center [164, 68] width 62 height 22
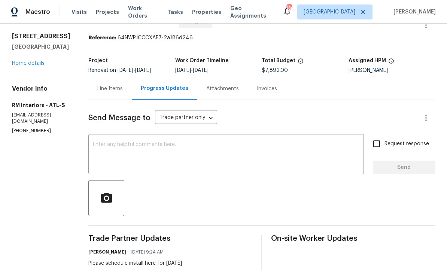
scroll to position [18, 0]
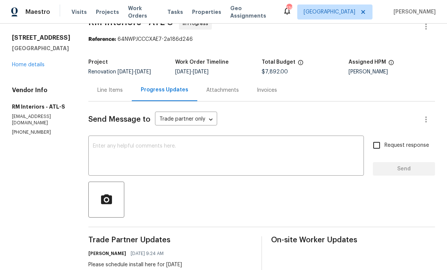
click at [105, 90] on div "Line Items" at bounding box center [109, 90] width 25 height 7
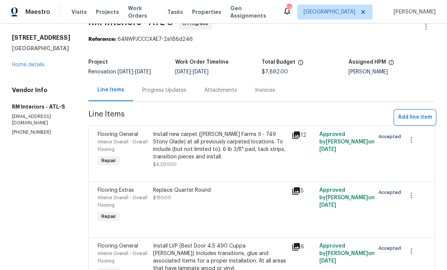
click at [415, 122] on span "Add line item" at bounding box center [415, 117] width 34 height 9
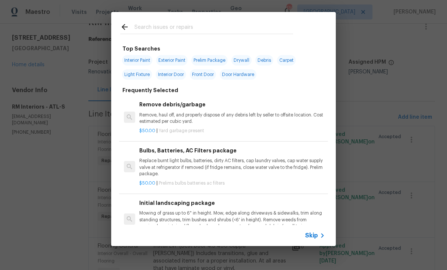
click at [164, 27] on input "text" at bounding box center [213, 27] width 159 height 11
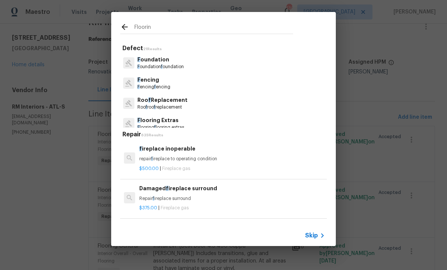
type input "Flooring"
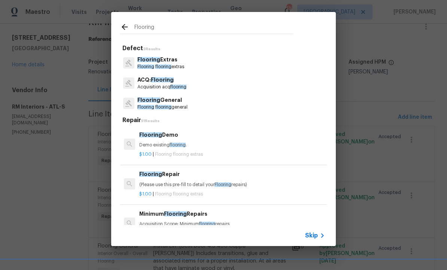
click at [170, 65] on span "flooring" at bounding box center [163, 66] width 16 height 4
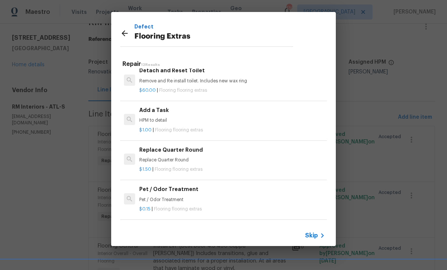
scroll to position [200, 1]
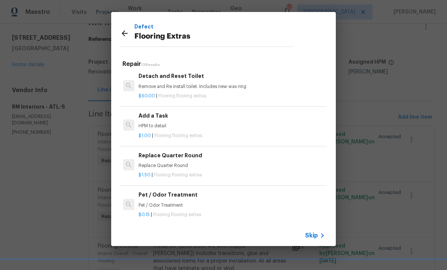
click at [169, 123] on p "HPM to detail" at bounding box center [232, 126] width 186 height 6
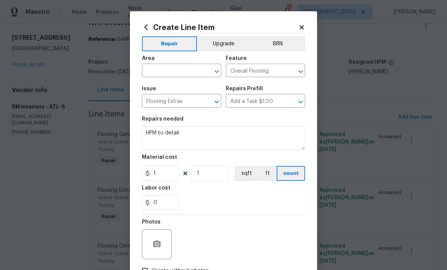
click at [174, 70] on input "text" at bounding box center [171, 72] width 58 height 12
click at [178, 104] on li "Interior Overall" at bounding box center [181, 101] width 79 height 12
type input "Interior Overall"
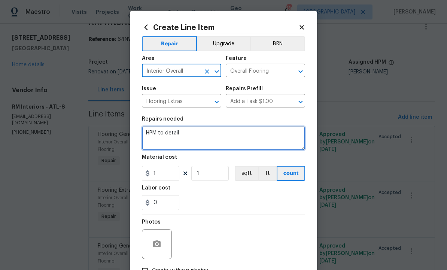
click at [192, 137] on textarea "HPM to detail" at bounding box center [223, 138] width 163 height 24
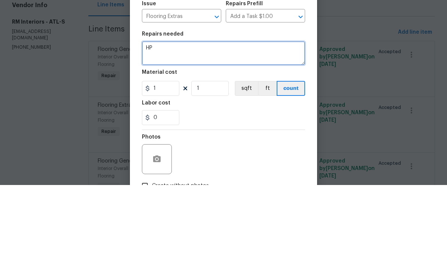
type textarea "H"
type textarea "C"
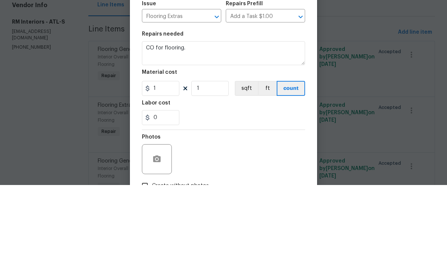
scroll to position [25, 0]
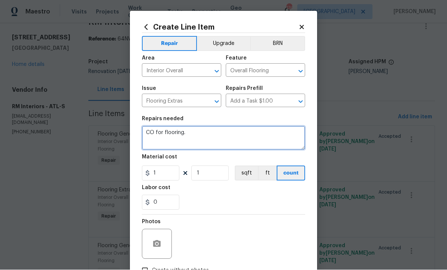
type textarea "CO for flooring."
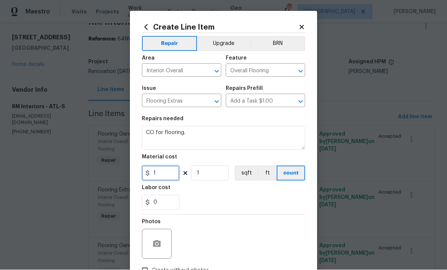
click at [171, 177] on input "1" at bounding box center [160, 173] width 37 height 15
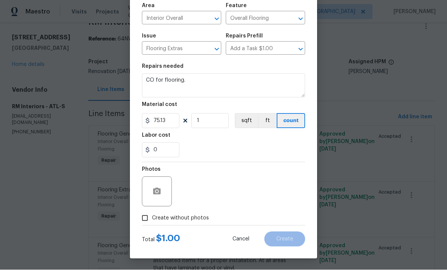
scroll to position [54, 0]
type input "75.13"
click at [163, 188] on button "button" at bounding box center [157, 192] width 18 height 18
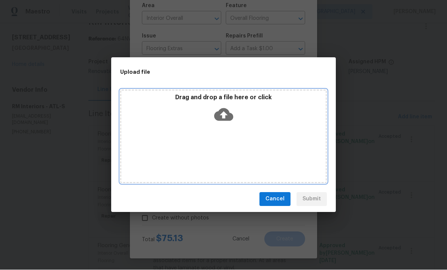
click at [231, 113] on icon at bounding box center [223, 114] width 19 height 19
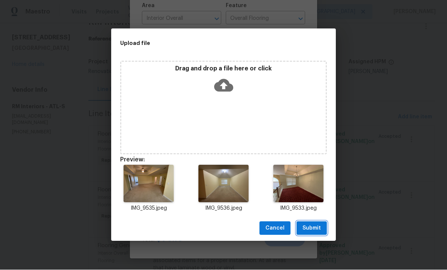
click at [312, 226] on span "Submit" at bounding box center [312, 228] width 18 height 9
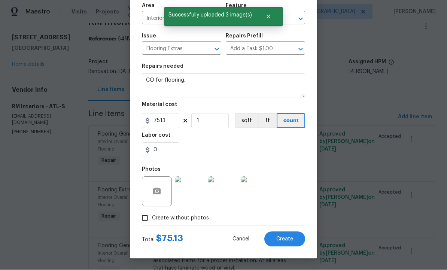
click at [284, 241] on span "Create" at bounding box center [284, 240] width 17 height 6
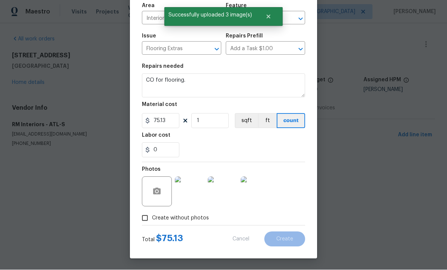
scroll to position [0, 0]
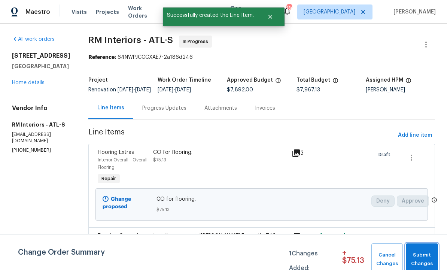
click at [423, 255] on span "Submit Changes" at bounding box center [422, 259] width 25 height 17
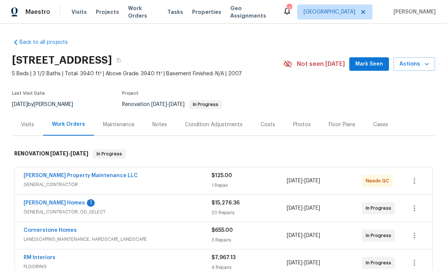
click at [51, 204] on link "[PERSON_NAME] Homes" at bounding box center [54, 202] width 61 height 5
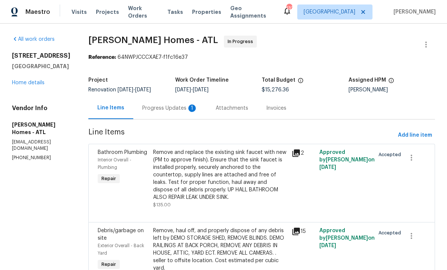
click at [167, 110] on div "Progress Updates 1" at bounding box center [169, 108] width 55 height 7
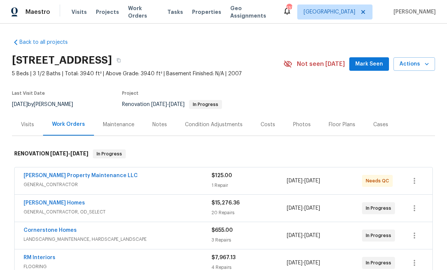
click at [368, 66] on span "Mark Seen" at bounding box center [369, 64] width 28 height 9
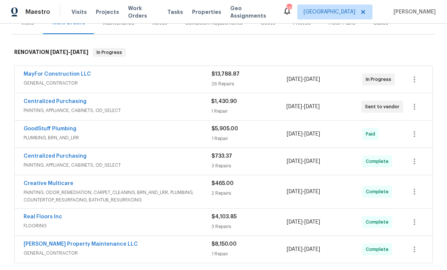
scroll to position [101, 0]
click at [50, 75] on link "MayFor Construction LLC" at bounding box center [57, 74] width 67 height 5
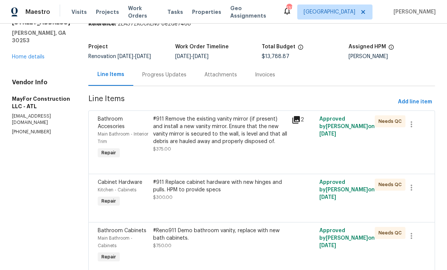
scroll to position [36, 0]
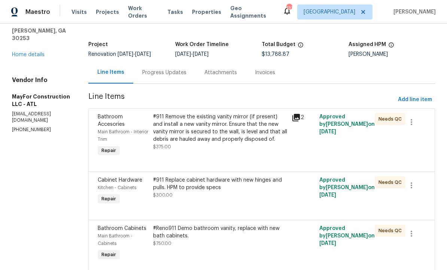
click at [219, 139] on div "#911 Remove the existing vanity mirror (if present) and install a new vanity mi…" at bounding box center [220, 128] width 134 height 30
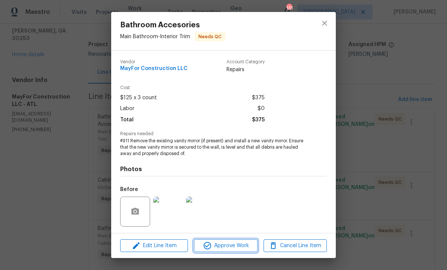
click at [225, 246] on span "Approve Work" at bounding box center [225, 245] width 59 height 9
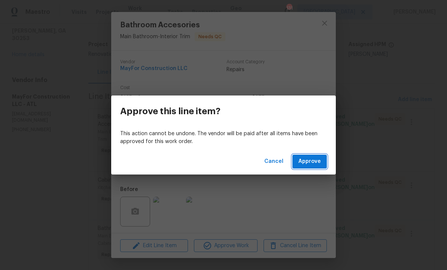
click at [315, 160] on span "Approve" at bounding box center [310, 161] width 22 height 9
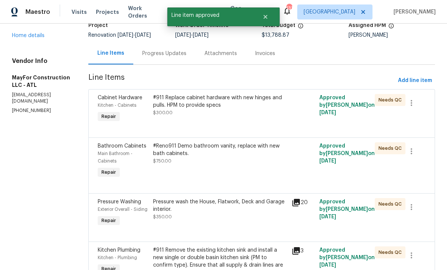
scroll to position [54, 0]
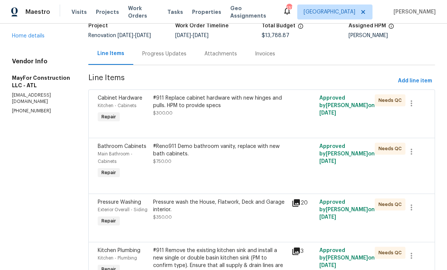
click at [222, 167] on div "#Reno911 Demo bathroom vanity, replace with new bath cabinets. $750.00" at bounding box center [220, 161] width 139 height 42
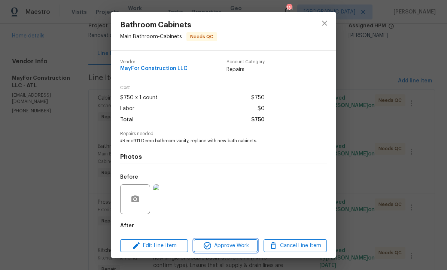
click at [230, 247] on span "Approve Work" at bounding box center [225, 245] width 59 height 9
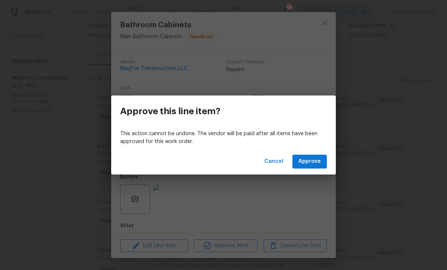
click at [314, 151] on div "Cancel Approve" at bounding box center [223, 162] width 225 height 26
click at [317, 162] on span "Approve" at bounding box center [310, 161] width 22 height 9
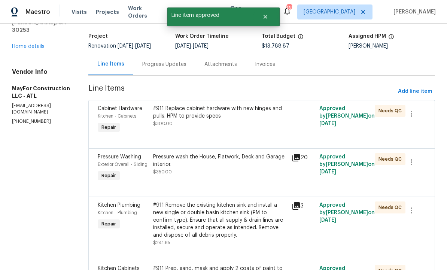
scroll to position [47, 0]
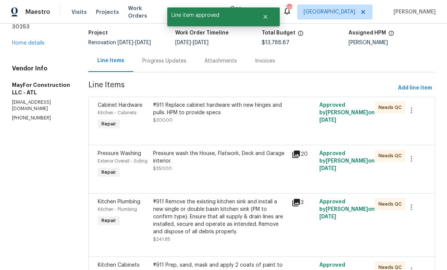
click at [221, 182] on div "Pressure wash the House, Flatwork, Deck and Garage interior. $350.00" at bounding box center [220, 165] width 139 height 34
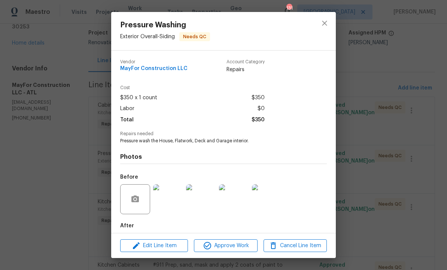
click at [370, 147] on div "Pressure Washing Exterior Overall - Siding Needs QC Vendor MayFor Construction …" at bounding box center [223, 135] width 447 height 270
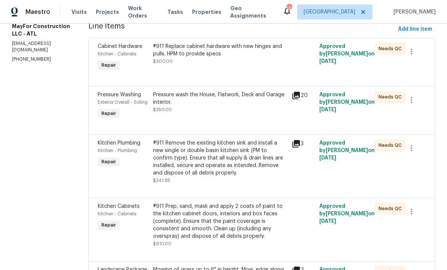
scroll to position [107, 0]
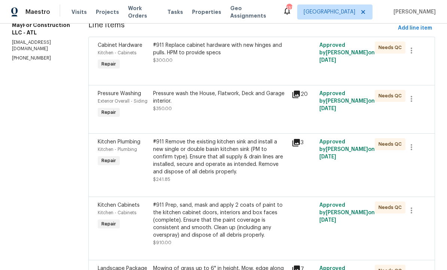
click at [234, 173] on div "#911 Remove the existing kitchen sink and install a new single or double basin …" at bounding box center [220, 156] width 134 height 37
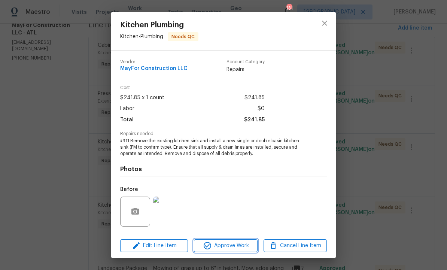
click at [222, 244] on span "Approve Work" at bounding box center [225, 245] width 59 height 9
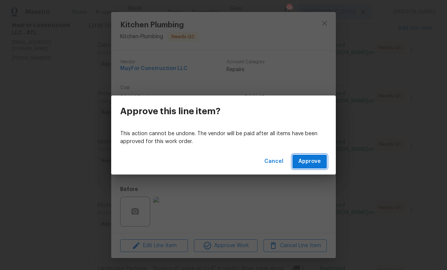
click at [312, 160] on span "Approve" at bounding box center [310, 161] width 22 height 9
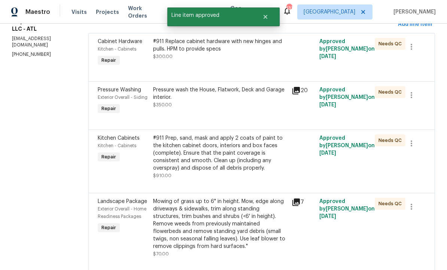
scroll to position [109, 0]
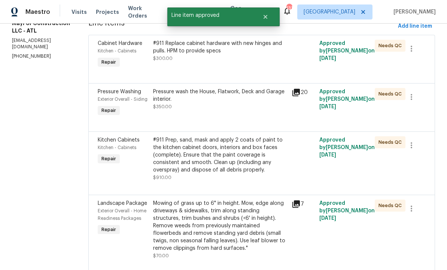
click at [240, 171] on div "#911 Prep, sand, mask and apply 2 coats of paint to the kitchen cabinet doors, …" at bounding box center [220, 154] width 134 height 37
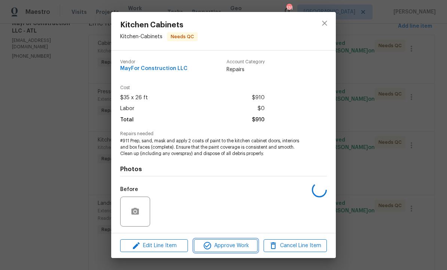
click at [227, 246] on span "Approve Work" at bounding box center [225, 245] width 59 height 9
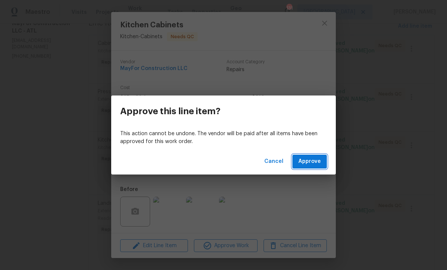
click at [309, 160] on span "Approve" at bounding box center [310, 161] width 22 height 9
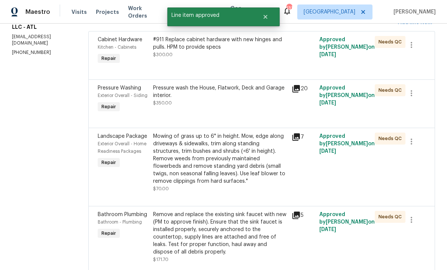
scroll to position [115, 0]
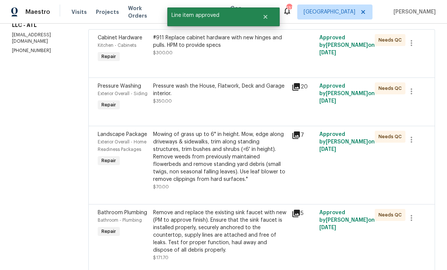
click at [234, 172] on div "Mowing of grass up to 6" in height. Mow, edge along driveways & sidewalks, trim…" at bounding box center [220, 157] width 134 height 52
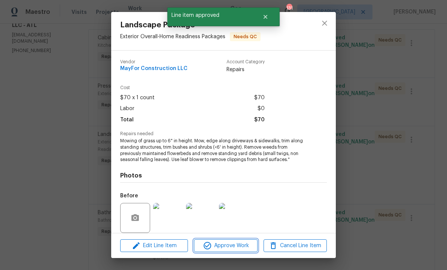
click at [226, 243] on span "Approve Work" at bounding box center [225, 245] width 59 height 9
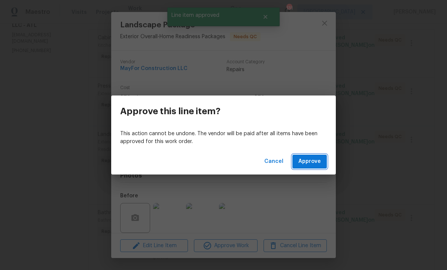
click at [310, 161] on span "Approve" at bounding box center [310, 161] width 22 height 9
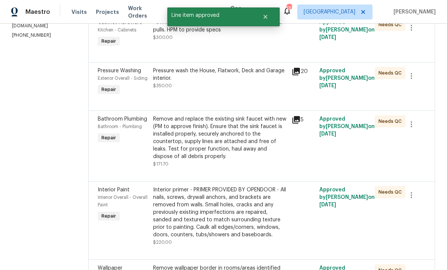
scroll to position [132, 0]
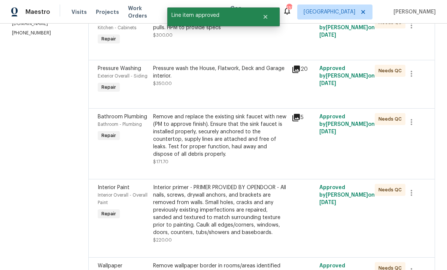
click at [237, 155] on div "Remove and replace the existing sink faucet with new (PM to approve finish). En…" at bounding box center [220, 135] width 134 height 45
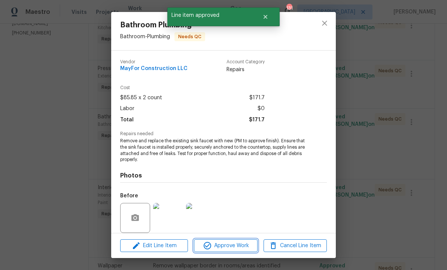
click at [225, 245] on span "Approve Work" at bounding box center [225, 245] width 59 height 9
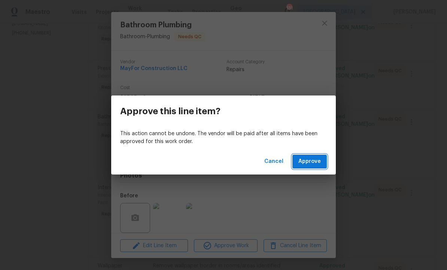
click at [306, 159] on span "Approve" at bounding box center [310, 161] width 22 height 9
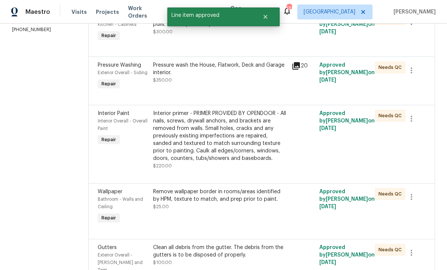
scroll to position [142, 0]
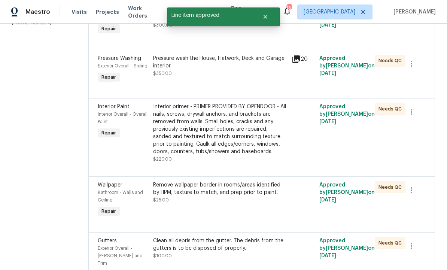
click at [239, 151] on div "Interior primer - PRIMER PROVIDED BY OPENDOOR - All nails, screws, drywall anch…" at bounding box center [220, 129] width 134 height 52
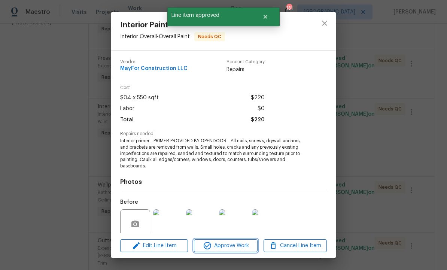
click at [226, 243] on span "Approve Work" at bounding box center [225, 245] width 59 height 9
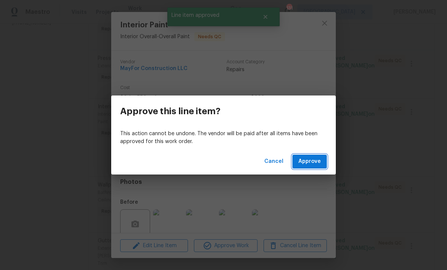
click at [304, 159] on span "Approve" at bounding box center [310, 161] width 22 height 9
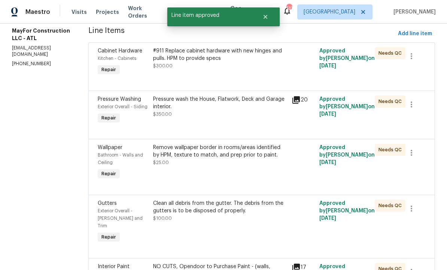
scroll to position [111, 0]
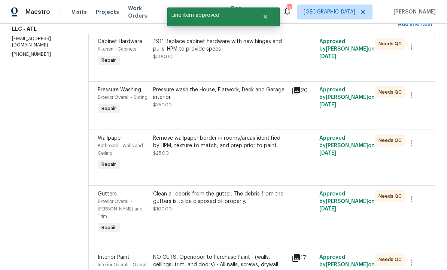
click at [226, 173] on div "Remove wallpaper border in rooms/areas identified by HPM, texture to match, and…" at bounding box center [220, 153] width 139 height 42
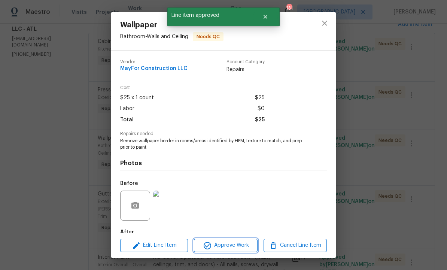
click at [217, 246] on span "Approve Work" at bounding box center [225, 245] width 59 height 9
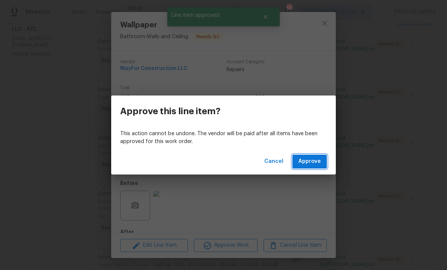
click at [312, 155] on button "Approve" at bounding box center [310, 162] width 34 height 14
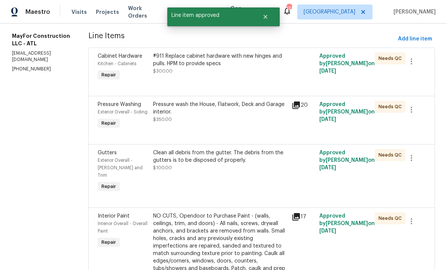
scroll to position [115, 0]
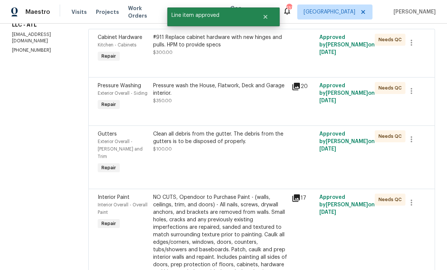
click at [228, 168] on div "Clean all debris from the gutter. The debris from the gutters is to be disposed…" at bounding box center [220, 152] width 139 height 49
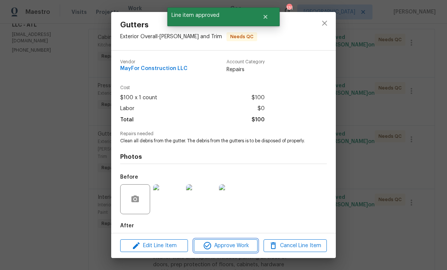
click at [230, 239] on button "Approve Work" at bounding box center [225, 245] width 63 height 13
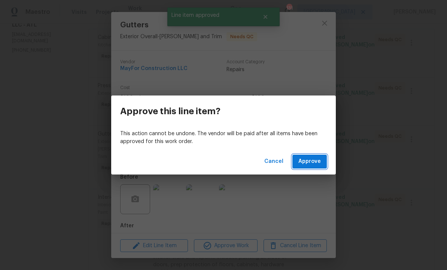
click at [310, 156] on button "Approve" at bounding box center [310, 162] width 34 height 14
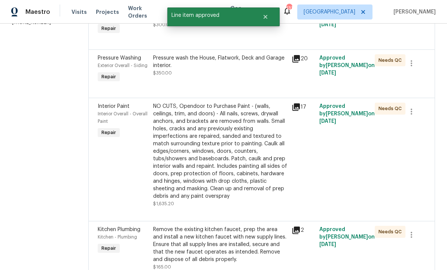
scroll to position [145, 0]
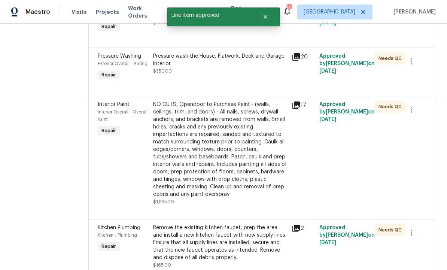
click at [234, 152] on div "NO CUTS, Opendoor to Purchase Paint - (walls, ceilings, trim, and doors) - All …" at bounding box center [220, 149] width 134 height 97
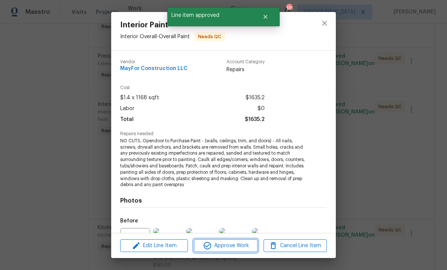
click at [233, 243] on span "Approve Work" at bounding box center [225, 245] width 59 height 9
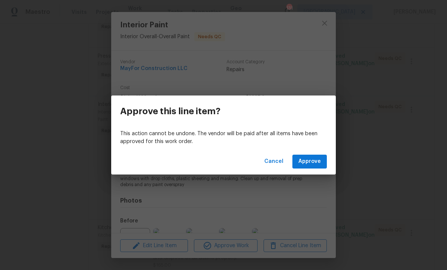
click at [307, 161] on span "Approve" at bounding box center [310, 161] width 22 height 9
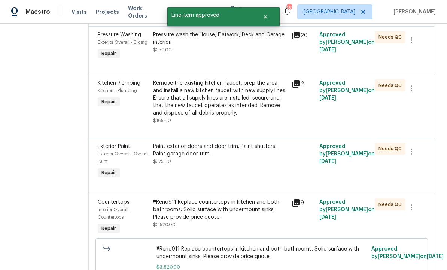
scroll to position [167, 0]
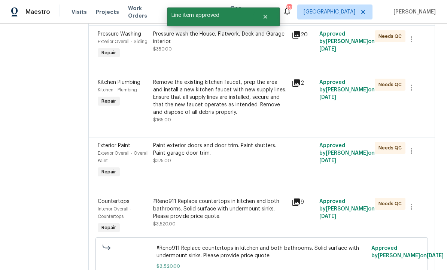
click at [234, 164] on div "Paint exterior doors and door trim. Paint shutters. Paint garage door trim. $37…" at bounding box center [220, 153] width 134 height 22
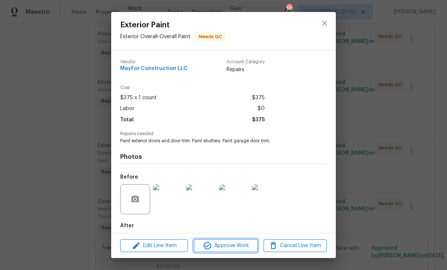
click at [230, 244] on span "Approve Work" at bounding box center [225, 245] width 59 height 9
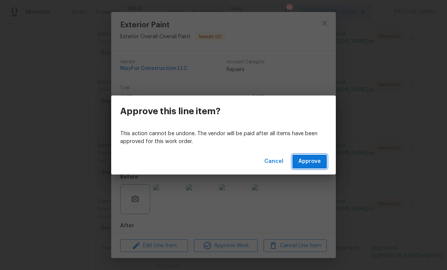
click at [305, 162] on span "Approve" at bounding box center [310, 161] width 22 height 9
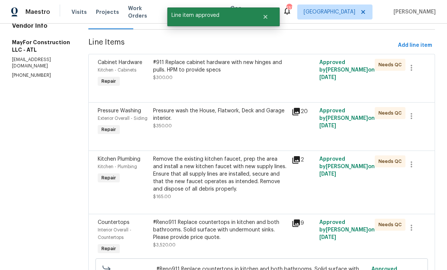
scroll to position [94, 0]
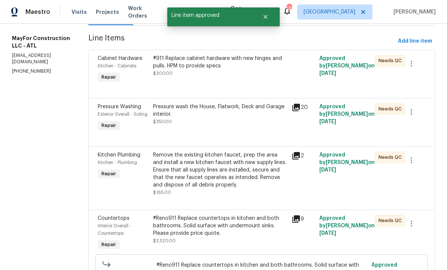
click at [230, 181] on div "Remove the existing kitchen faucet, prep the area and install a new kitchen fau…" at bounding box center [220, 169] width 134 height 37
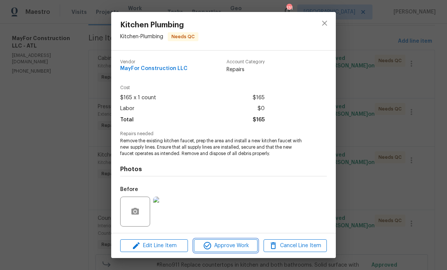
click at [220, 246] on span "Approve Work" at bounding box center [225, 245] width 59 height 9
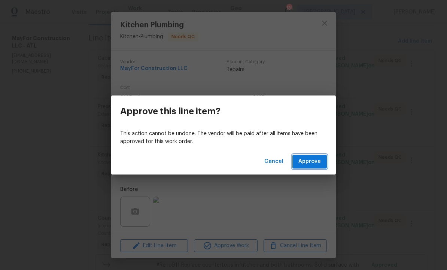
click at [306, 157] on button "Approve" at bounding box center [310, 162] width 34 height 14
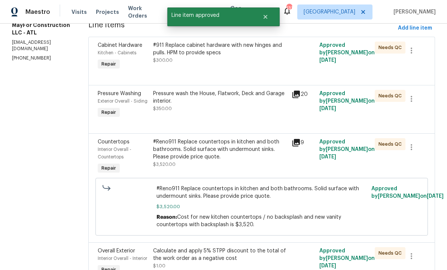
scroll to position [112, 0]
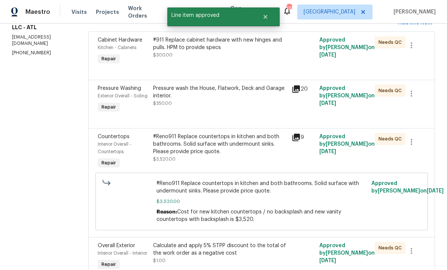
click at [232, 155] on div "#Reno911 Replace countertops in kitchen and both bathrooms. Solid surface with …" at bounding box center [220, 144] width 134 height 22
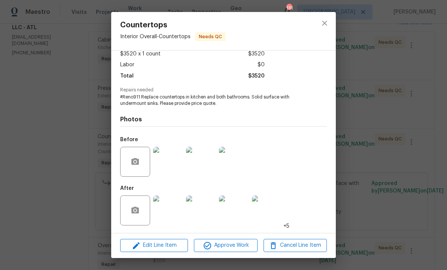
scroll to position [45, 0]
click at [228, 243] on span "Approve Work" at bounding box center [225, 245] width 59 height 9
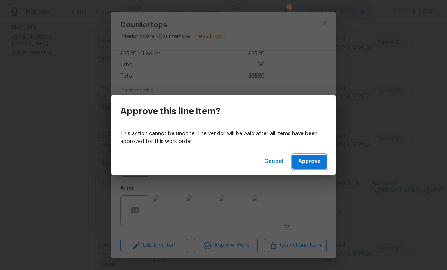
click at [312, 158] on span "Approve" at bounding box center [310, 161] width 22 height 9
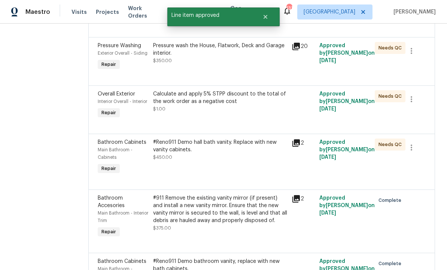
scroll to position [161, 0]
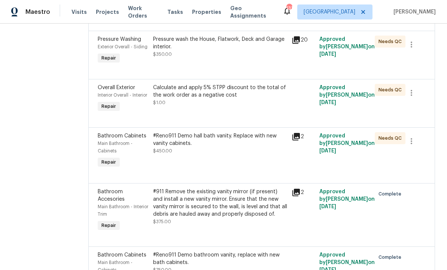
click at [232, 172] on div "#Reno911 Demo hall bath vanity. Replace with new vanity cabinets. $450.00" at bounding box center [220, 151] width 139 height 42
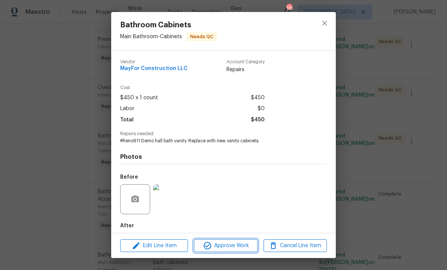
click at [223, 249] on span "Approve Work" at bounding box center [225, 245] width 59 height 9
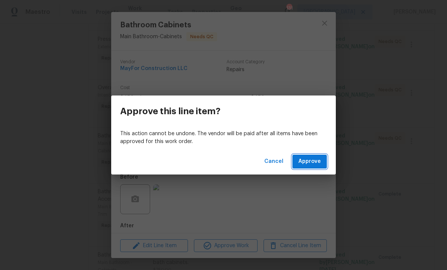
click at [307, 157] on span "Approve" at bounding box center [310, 161] width 22 height 9
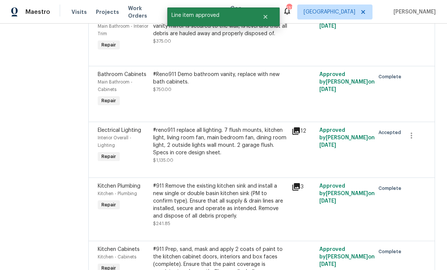
scroll to position [281, 0]
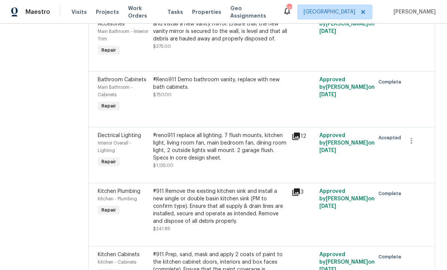
click at [228, 91] on div "#Reno911 Demo bathroom vanity, replace with new bath cabinets." at bounding box center [220, 83] width 134 height 15
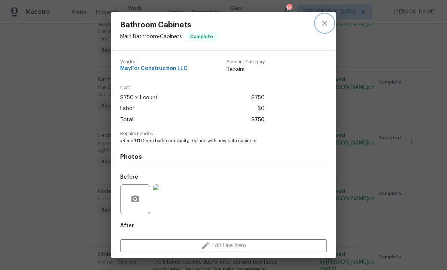
click at [328, 22] on icon "close" at bounding box center [324, 23] width 9 height 9
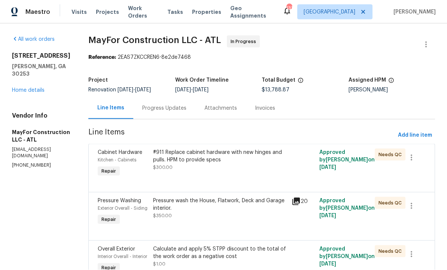
scroll to position [0, 0]
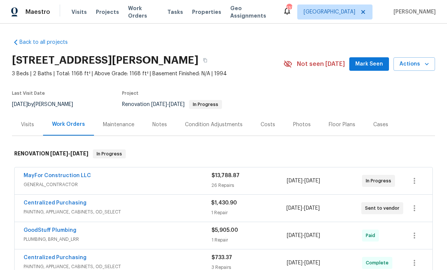
click at [377, 62] on span "Mark Seen" at bounding box center [369, 64] width 28 height 9
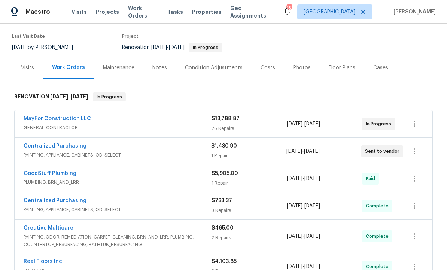
scroll to position [51, 0]
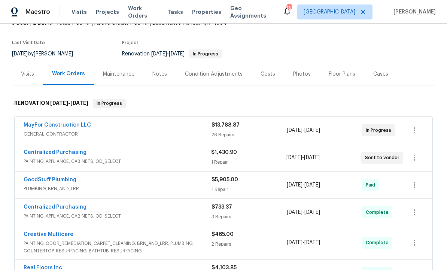
click at [160, 73] on div "Notes" at bounding box center [159, 73] width 15 height 7
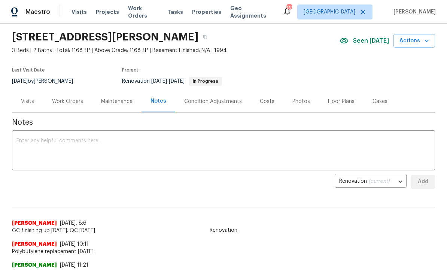
scroll to position [25, 0]
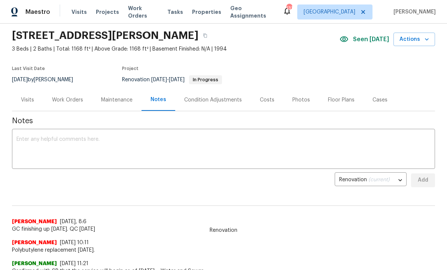
click at [99, 144] on textarea at bounding box center [223, 150] width 414 height 26
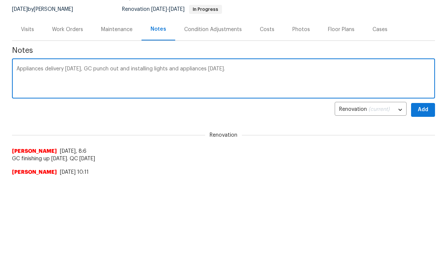
scroll to position [0, 0]
type textarea "Appliances delivery today, GC punch out and installing lights and appliances to…"
click at [423, 109] on span "Add" at bounding box center [423, 110] width 12 height 9
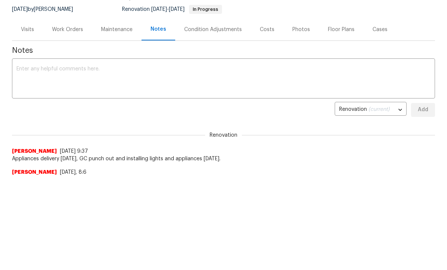
click at [101, 79] on textarea at bounding box center [223, 79] width 414 height 26
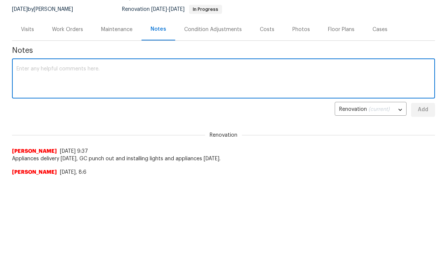
scroll to position [95, 0]
click at [66, 30] on div "Work Orders" at bounding box center [67, 29] width 31 height 7
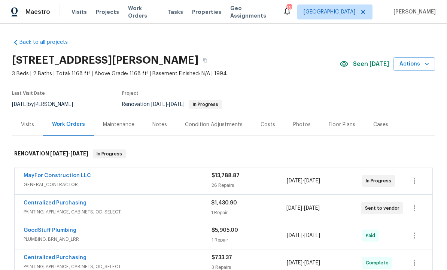
click at [161, 121] on div "Notes" at bounding box center [159, 124] width 15 height 7
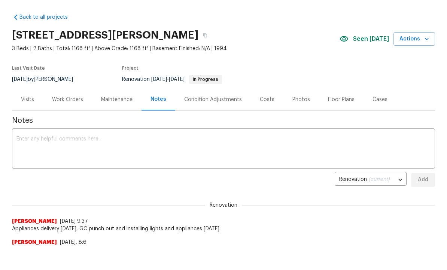
click at [119, 144] on textarea at bounding box center [223, 149] width 414 height 26
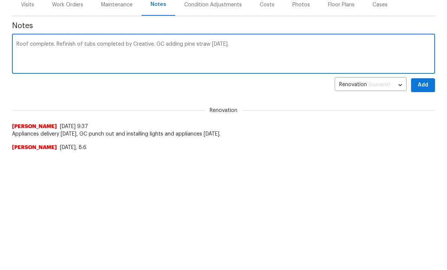
type textarea "Roof complete. Refinish of tubs completed by Creative. GC adding pine straw tod…"
click at [422, 80] on button "Add" at bounding box center [423, 86] width 24 height 14
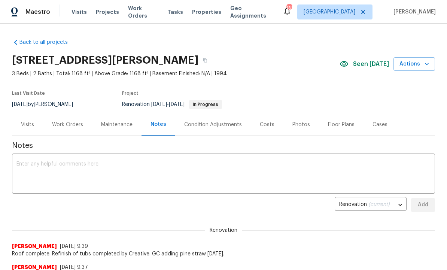
click at [71, 122] on div "Work Orders" at bounding box center [67, 124] width 31 height 7
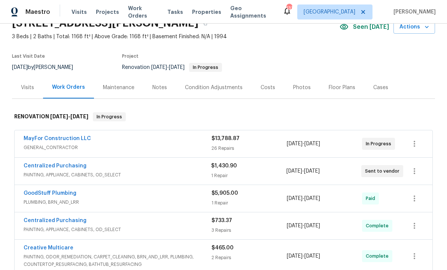
scroll to position [36, 0]
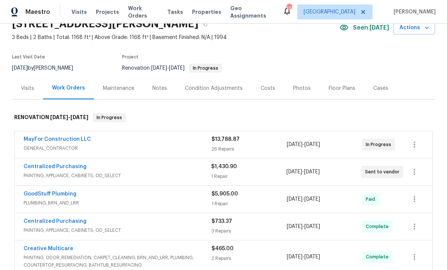
click at [297, 88] on div "Photos" at bounding box center [302, 88] width 18 height 7
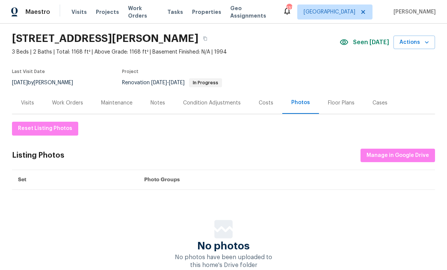
click at [162, 101] on div "Notes" at bounding box center [158, 102] width 15 height 7
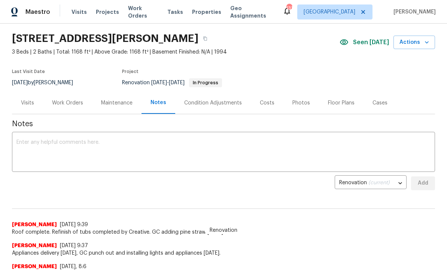
click at [80, 152] on textarea at bounding box center [223, 153] width 414 height 26
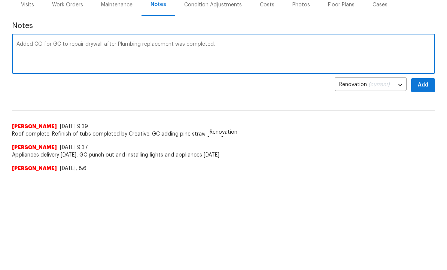
scroll to position [98, 0]
type textarea "Added CO for GC to repair drywall after Plumbing replacement was completed."
click at [428, 86] on span "Add" at bounding box center [423, 85] width 12 height 9
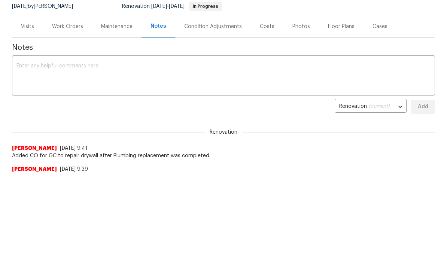
scroll to position [0, 0]
click at [225, 27] on div "Condition Adjustments" at bounding box center [213, 26] width 58 height 7
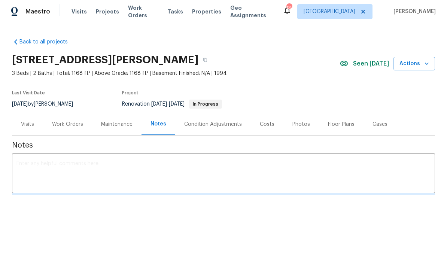
scroll to position [0, 0]
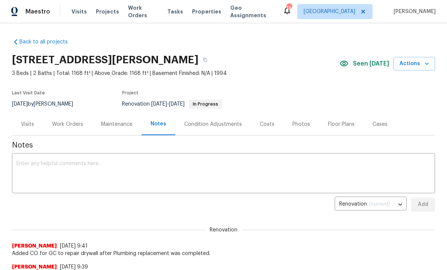
click at [301, 124] on div "Photos" at bounding box center [302, 124] width 18 height 7
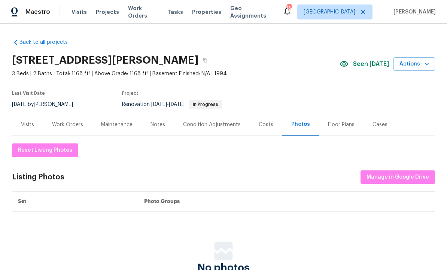
click at [268, 123] on div "Costs" at bounding box center [266, 124] width 15 height 7
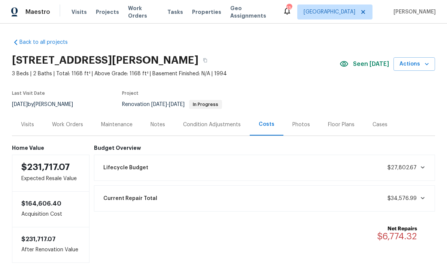
click at [158, 125] on div "Notes" at bounding box center [158, 124] width 15 height 7
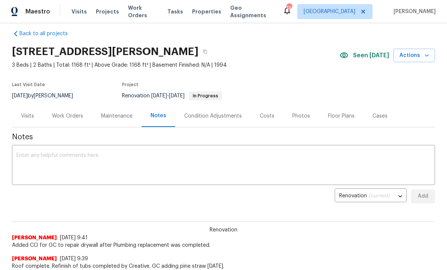
scroll to position [11, 0]
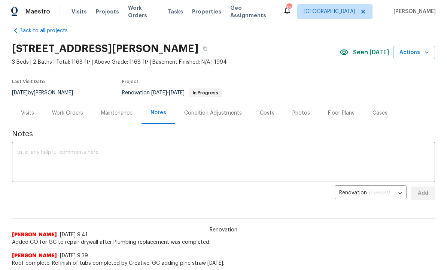
click at [268, 117] on div "Costs" at bounding box center [267, 113] width 33 height 22
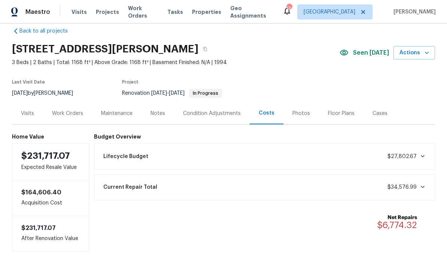
click at [158, 112] on div "Notes" at bounding box center [158, 113] width 15 height 7
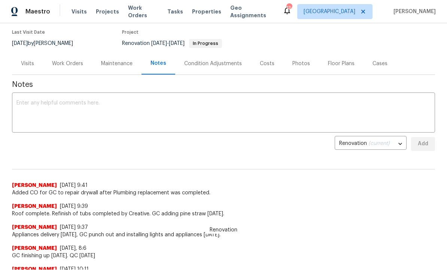
scroll to position [67, 0]
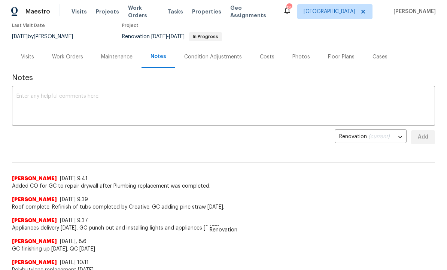
click at [117, 106] on textarea at bounding box center [223, 107] width 414 height 26
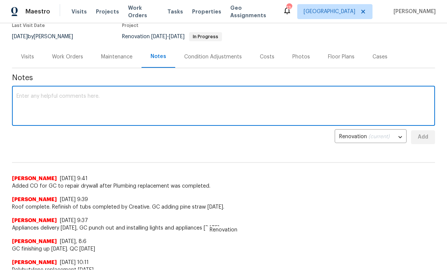
scroll to position [0, 0]
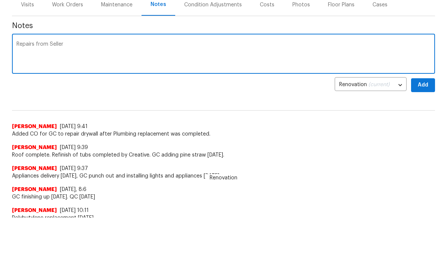
click at [33, 94] on textarea "Repairs from Seller" at bounding box center [223, 107] width 414 height 26
click at [105, 94] on textarea "Repair charges from Seller" at bounding box center [223, 107] width 414 height 26
type textarea "Repair charges from Seller were $38028"
click at [68, 66] on textarea "Repair charges from Seller were $38028" at bounding box center [223, 55] width 414 height 26
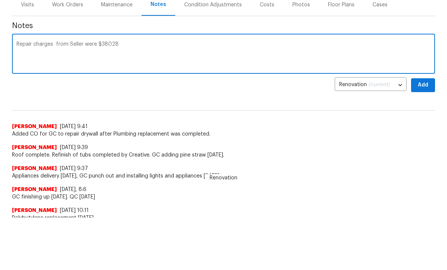
click at [71, 61] on textarea "Repair charges from Seller were $38028" at bounding box center [223, 55] width 414 height 26
click at [48, 42] on textarea "Repair charges from Seller were $38028" at bounding box center [223, 55] width 414 height 26
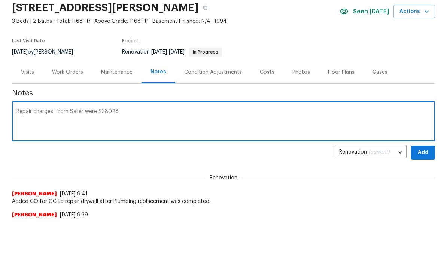
scroll to position [0, 0]
click at [265, 71] on div "Costs" at bounding box center [267, 72] width 15 height 7
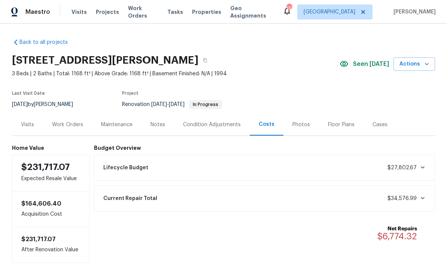
click at [158, 121] on div "Notes" at bounding box center [158, 124] width 15 height 7
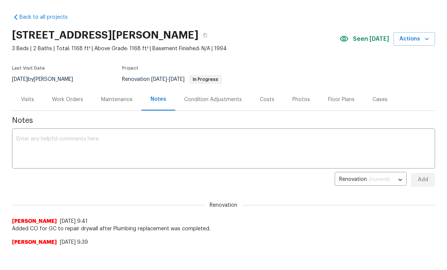
click at [102, 139] on textarea at bounding box center [223, 149] width 414 height 26
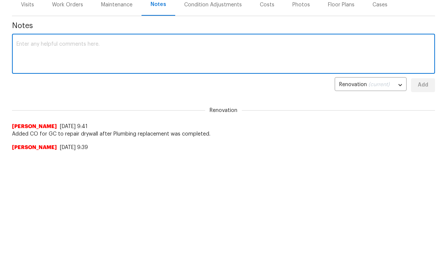
click at [106, 137] on textarea at bounding box center [223, 150] width 414 height 26
click at [97, 137] on textarea at bounding box center [223, 150] width 414 height 26
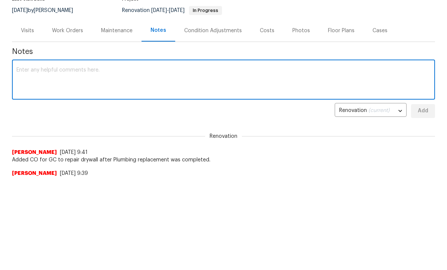
click at [265, 96] on div "Costs" at bounding box center [267, 99] width 15 height 7
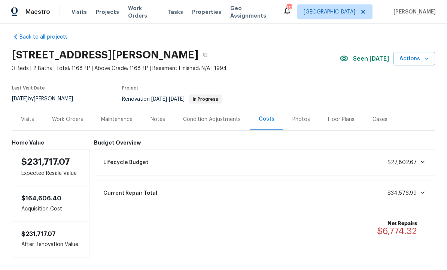
scroll to position [6, 0]
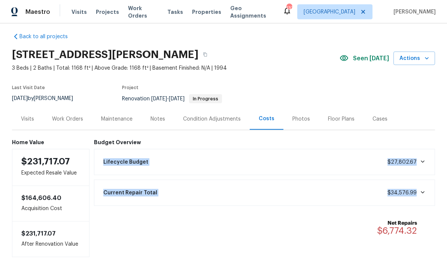
copy div "Lifecycle Budget $27,802.67 Current Repair Total $34,576.99"
click at [157, 108] on div "Notes" at bounding box center [158, 119] width 33 height 22
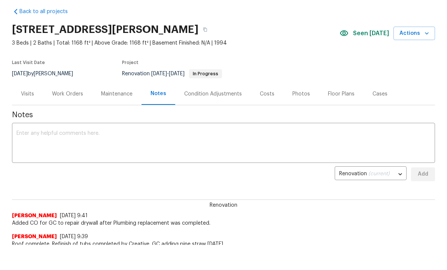
click at [128, 144] on textarea at bounding box center [223, 144] width 414 height 26
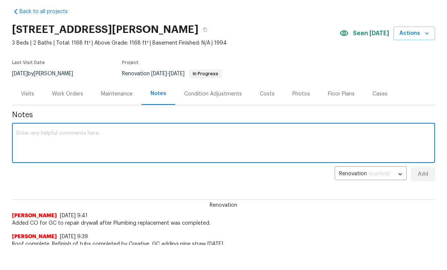
scroll to position [25, 0]
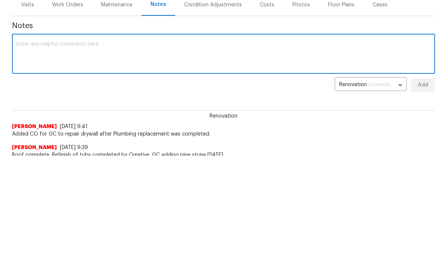
click at [112, 131] on textarea at bounding box center [223, 144] width 414 height 26
paste textarea "Lifecycle Budget $27,802.67 Current Repair Total $34,576.99"
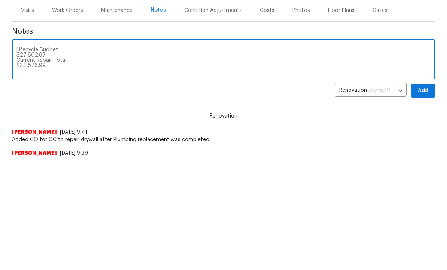
scroll to position [114, 0]
click at [82, 72] on textarea "Lifecycle Budget $27,802.67 Current Repair Total $34,576.99" at bounding box center [223, 61] width 414 height 26
type textarea "Lifecycle Budget $27,802.67 Current Repair Total $34,576.99 Total collected fro…"
click at [425, 90] on span "Add" at bounding box center [423, 91] width 12 height 9
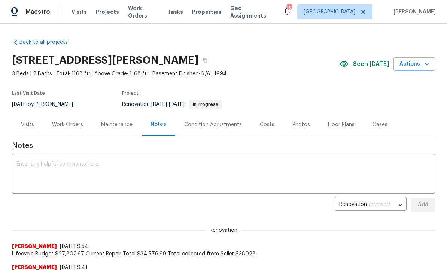
scroll to position [0, 0]
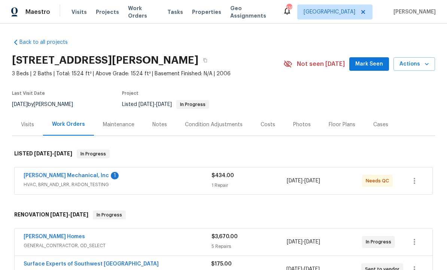
click at [81, 175] on link "[PERSON_NAME] Mechanical, Inc" at bounding box center [66, 175] width 85 height 5
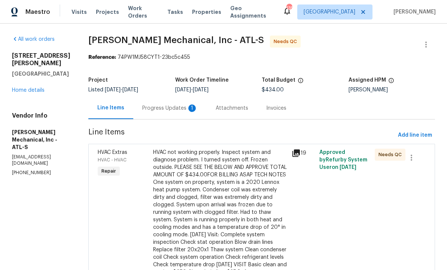
click at [189, 109] on div "Progress Updates 1" at bounding box center [169, 108] width 55 height 7
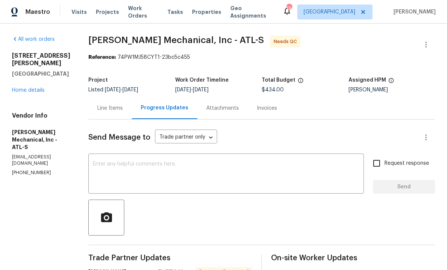
click at [122, 109] on div "Line Items" at bounding box center [109, 108] width 25 height 7
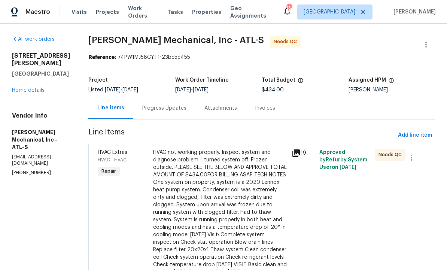
click at [228, 200] on div "HVAC not working properly. Inspect system and diagnose problem. I turned system…" at bounding box center [220, 220] width 134 height 142
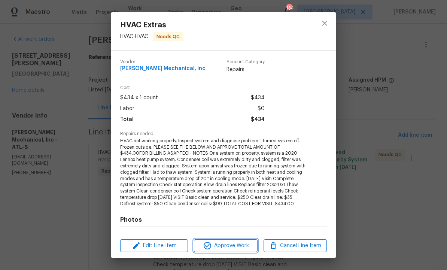
click at [230, 242] on span "Approve Work" at bounding box center [225, 245] width 59 height 9
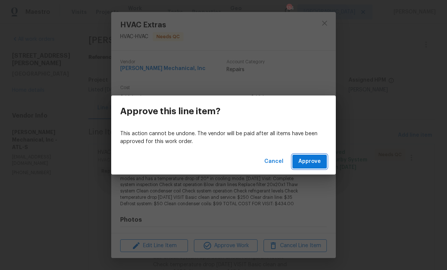
click at [314, 161] on span "Approve" at bounding box center [310, 161] width 22 height 9
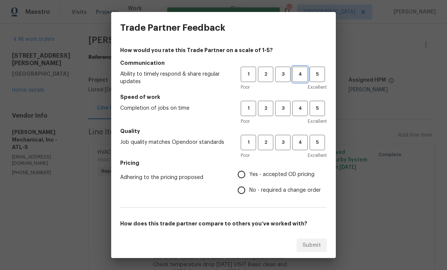
click at [300, 70] on span "4" at bounding box center [300, 74] width 14 height 9
click at [297, 104] on button "4" at bounding box center [300, 108] width 15 height 15
click at [299, 142] on span "4" at bounding box center [300, 142] width 14 height 9
click at [244, 173] on input "Yes - accepted OD pricing" at bounding box center [242, 175] width 16 height 16
radio input "true"
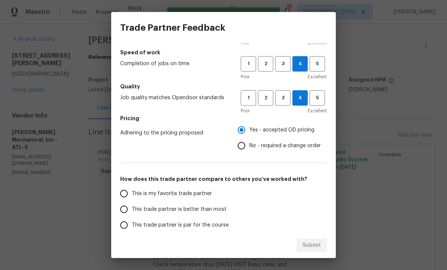
scroll to position [47, 0]
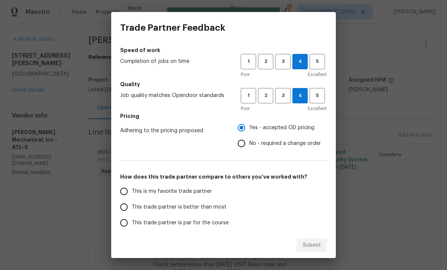
click at [126, 208] on input "This trade partner is better than most" at bounding box center [124, 207] width 16 height 16
click at [313, 243] on span "Submit" at bounding box center [312, 245] width 18 height 9
radio input "true"
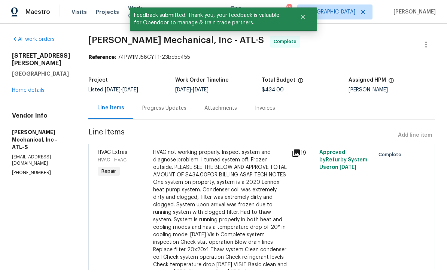
click at [178, 105] on div "Progress Updates" at bounding box center [164, 108] width 44 height 7
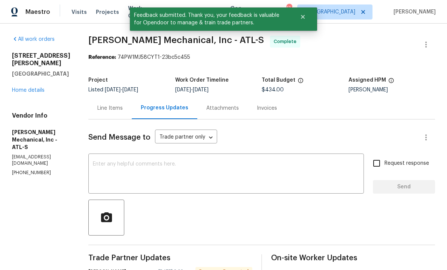
click at [187, 168] on textarea at bounding box center [226, 174] width 267 height 26
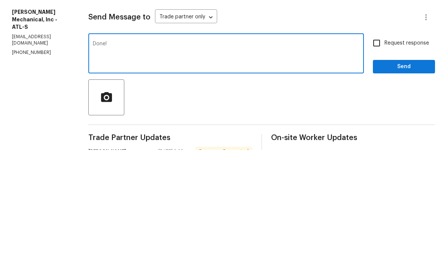
type textarea "Done!"
click at [406, 182] on span "Send" at bounding box center [404, 186] width 50 height 9
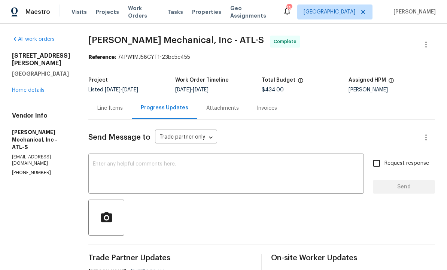
scroll to position [10, 0]
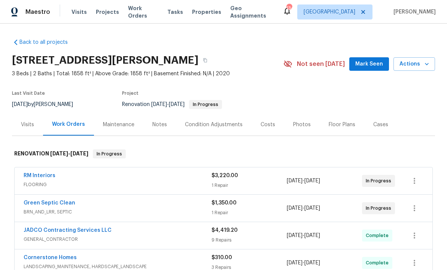
click at [369, 62] on span "Mark Seen" at bounding box center [369, 64] width 28 height 9
click at [158, 125] on div "Notes" at bounding box center [159, 124] width 15 height 7
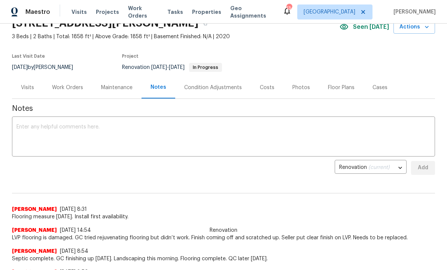
scroll to position [38, 0]
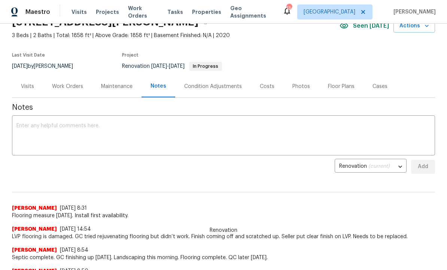
click at [268, 87] on div "Costs" at bounding box center [267, 86] width 15 height 7
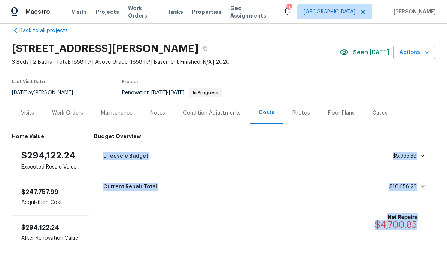
copy div "Lifecycle Budget $5,955.38 Current Repair Total $10,656.23 Net Repairs $4,700.85"
click at [160, 111] on div "Notes" at bounding box center [158, 112] width 15 height 7
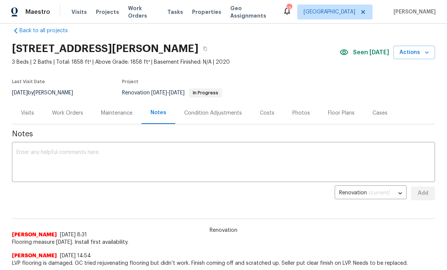
click at [113, 163] on textarea at bounding box center [223, 163] width 414 height 26
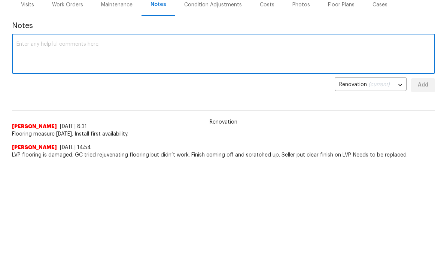
click at [107, 150] on textarea at bounding box center [223, 163] width 414 height 26
paste textarea "Lifecycle Budget $5,955.38 Current Repair Total $10,656.23 Net Repairs $4,700.85"
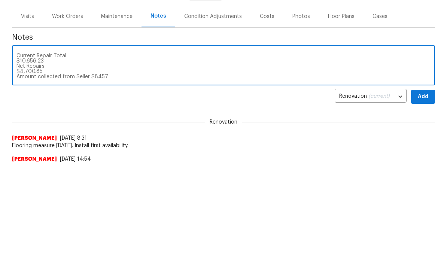
click at [80, 161] on textarea "Lifecycle Budget $5,955.38 Current Repair Total $10,656.23 Net Repairs $4,700.8…" at bounding box center [223, 174] width 414 height 26
click at [131, 161] on textarea "Lifecycle Budget $5,955.38 Current Repair Total $10,656.23 Net Repairs $4,700.8…" at bounding box center [223, 174] width 414 height 26
type textarea "Lifecycle"
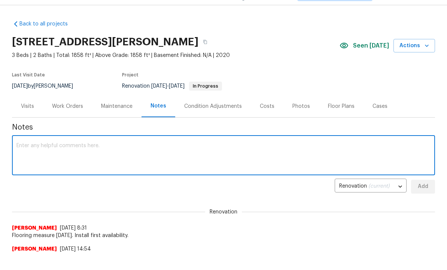
scroll to position [18, 0]
click at [267, 106] on div "Costs" at bounding box center [267, 106] width 15 height 7
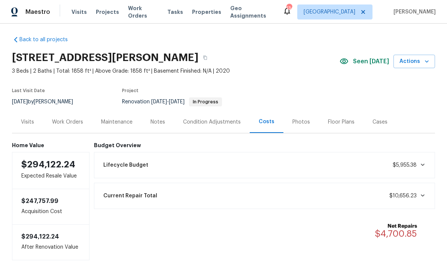
scroll to position [5, 0]
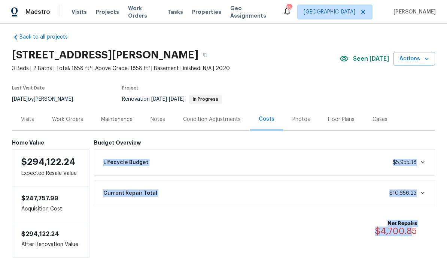
copy div "Lifecycle Budget $5,955.38 Current Repair Total $10,656.23 Net Repairs $4,700.8"
click at [158, 116] on div "Notes" at bounding box center [158, 119] width 15 height 7
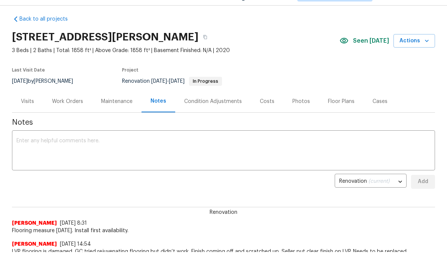
click at [117, 148] on textarea at bounding box center [223, 151] width 414 height 26
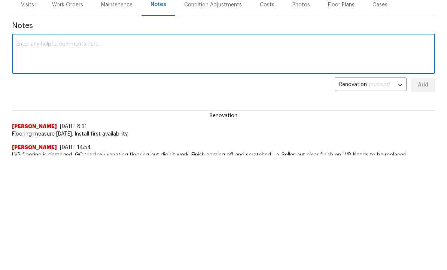
click at [87, 138] on textarea at bounding box center [223, 151] width 414 height 26
paste textarea "Lifecycle Budget $5,955.38 Current Repair Total $10,656.23 Net Repairs $4,700.8"
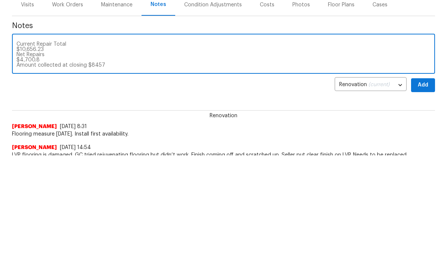
type textarea "Lifecycle Budget $5,955.38 Current Repair Total $10,656.23 Net Repairs $4,700.8…"
click at [428, 177] on span "Add" at bounding box center [423, 181] width 12 height 9
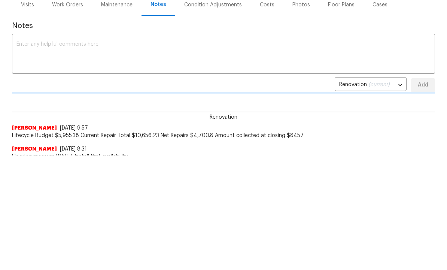
scroll to position [0, 0]
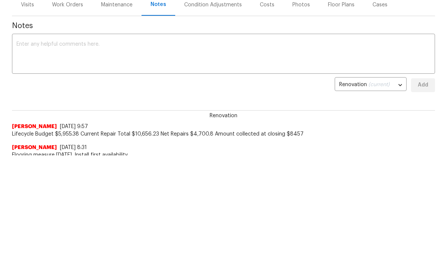
click at [79, 50] on textarea at bounding box center [223, 55] width 414 height 26
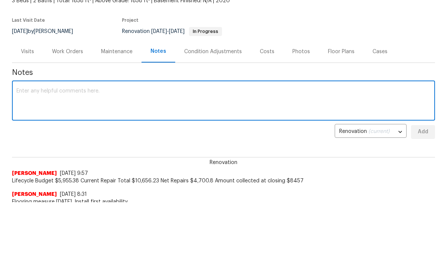
scroll to position [67, 0]
click at [67, 53] on div "Work Orders" at bounding box center [67, 51] width 31 height 7
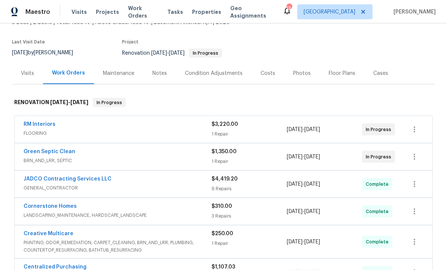
scroll to position [47, 0]
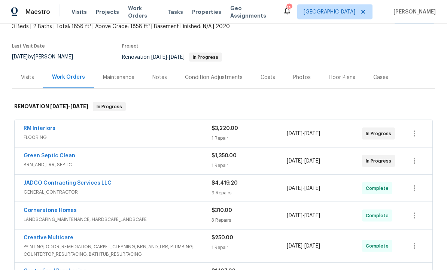
click at [216, 77] on div "Condition Adjustments" at bounding box center [214, 77] width 58 height 7
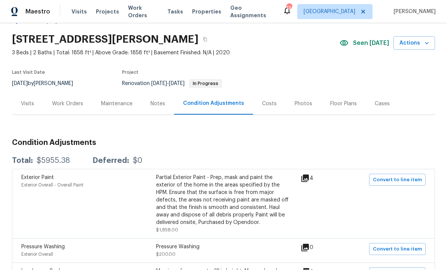
scroll to position [19, 0]
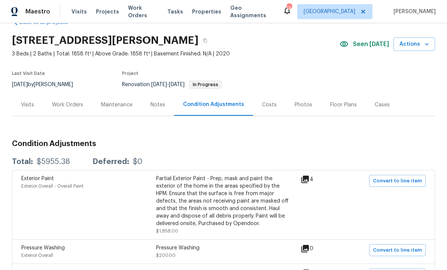
click at [72, 102] on div "Work Orders" at bounding box center [67, 105] width 31 height 7
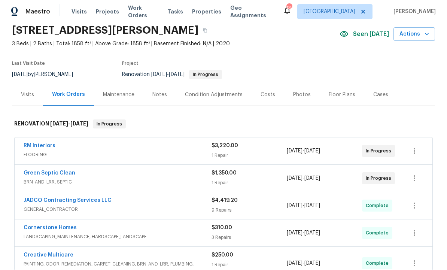
scroll to position [29, 0]
click at [159, 92] on div "Notes" at bounding box center [159, 95] width 15 height 7
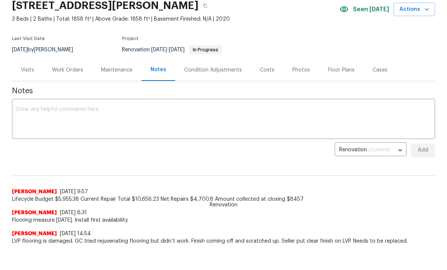
scroll to position [25, 0]
click at [214, 71] on div "Condition Adjustments" at bounding box center [213, 69] width 58 height 7
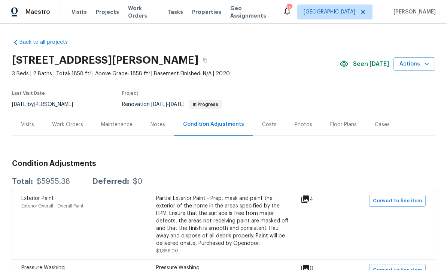
click at [162, 121] on div "Notes" at bounding box center [158, 124] width 15 height 7
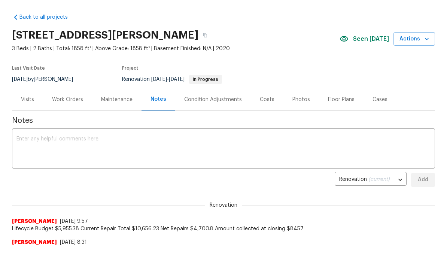
click at [113, 143] on textarea at bounding box center [223, 149] width 414 height 26
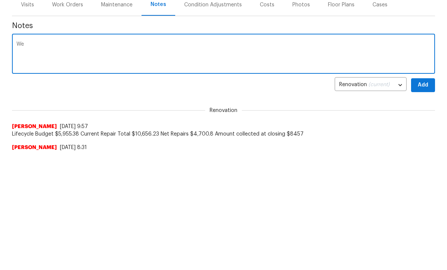
type textarea "W"
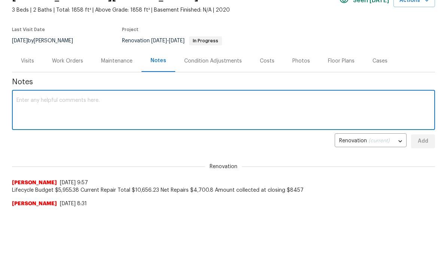
click at [221, 61] on div "Condition Adjustments" at bounding box center [213, 60] width 58 height 7
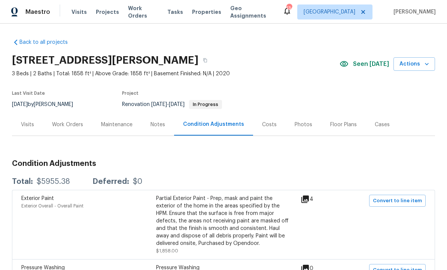
click at [160, 121] on div "Notes" at bounding box center [158, 124] width 15 height 7
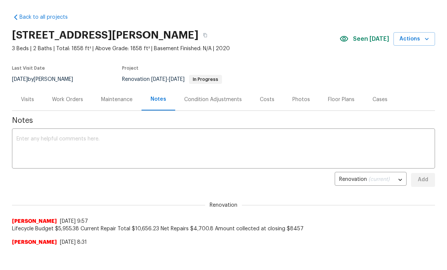
click at [147, 146] on textarea at bounding box center [223, 149] width 414 height 26
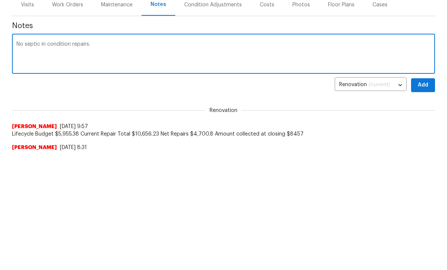
type textarea "No septic in condition repairs."
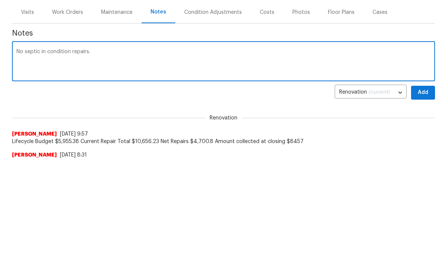
scroll to position [88, 0]
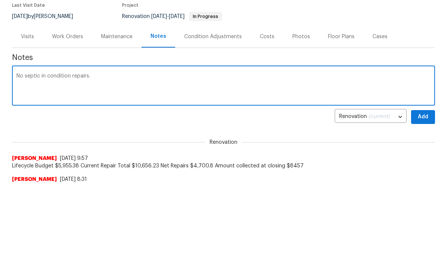
click at [266, 36] on div "Costs" at bounding box center [267, 36] width 15 height 7
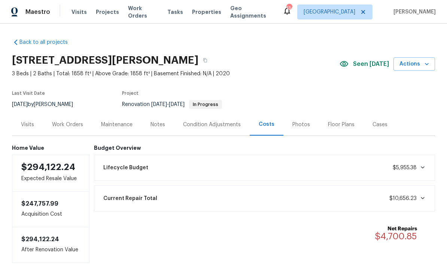
click at [159, 121] on div "Notes" at bounding box center [158, 124] width 15 height 7
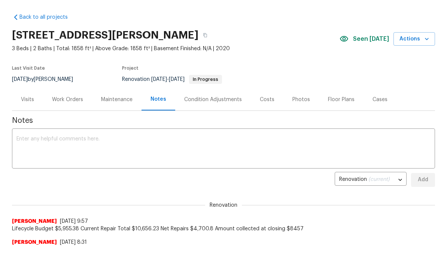
click at [71, 102] on div "Work Orders" at bounding box center [67, 99] width 31 height 7
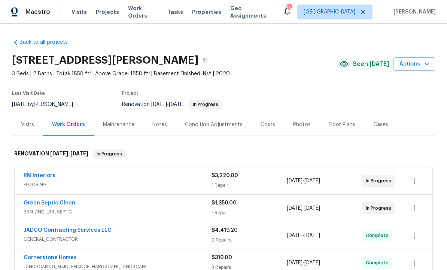
click at [163, 121] on div "Notes" at bounding box center [159, 124] width 15 height 7
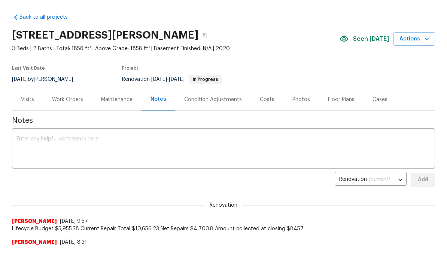
click at [105, 144] on textarea at bounding box center [223, 149] width 414 height 26
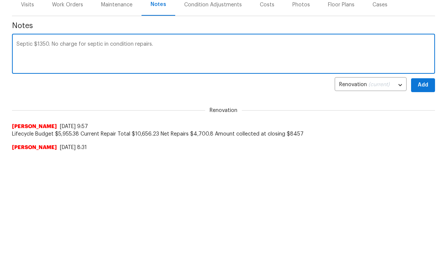
type textarea "Septic $1350. No charge for septic in condition repairs."
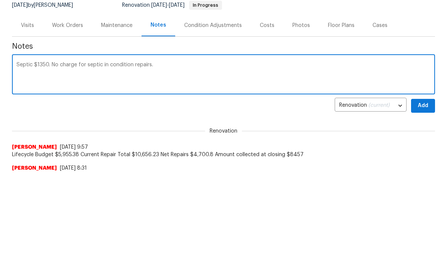
click at [217, 96] on div "Condition Adjustments" at bounding box center [213, 99] width 58 height 7
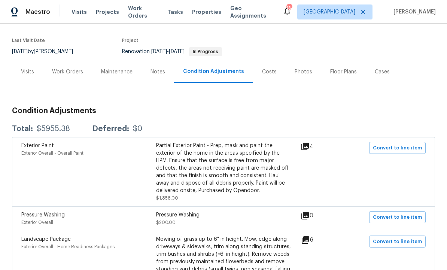
scroll to position [35, 0]
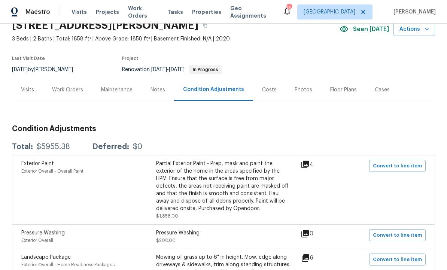
click at [160, 86] on div "Notes" at bounding box center [158, 89] width 15 height 7
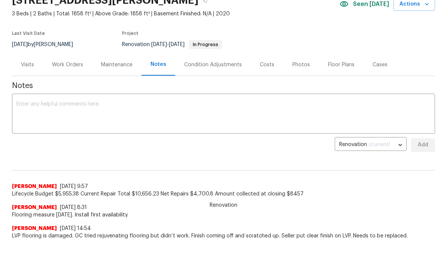
scroll to position [37, 0]
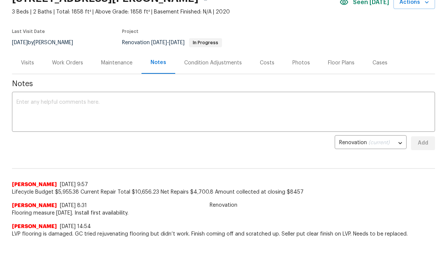
click at [243, 144] on div "Renovation (current) b229e0ef-8530-4860-ae15-f4cd5312f55b ​ Add" at bounding box center [223, 143] width 423 height 14
click at [70, 64] on div "Work Orders" at bounding box center [67, 62] width 31 height 7
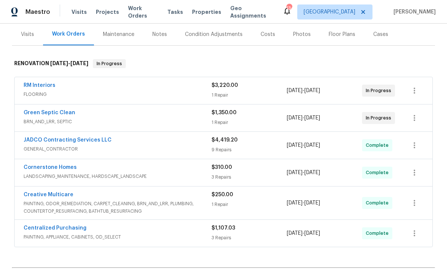
scroll to position [91, 0]
click at [161, 136] on div "JADCO Contracting Services LLC" at bounding box center [118, 140] width 188 height 9
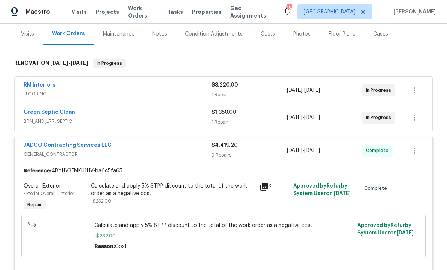
click at [94, 143] on link "JADCO Contracting Services LLC" at bounding box center [68, 145] width 88 height 5
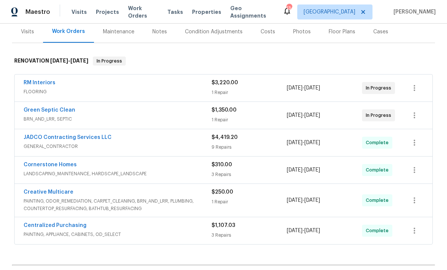
scroll to position [93, 0]
click at [89, 139] on link "JADCO Contracting Services LLC" at bounding box center [68, 137] width 88 height 5
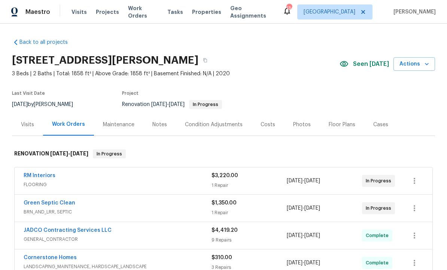
click at [214, 130] on div "Condition Adjustments" at bounding box center [214, 124] width 76 height 22
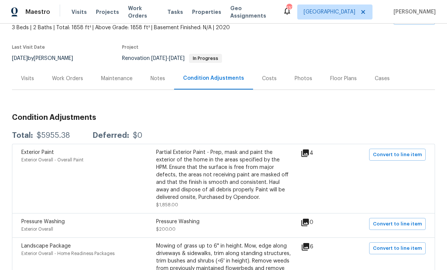
scroll to position [38, 0]
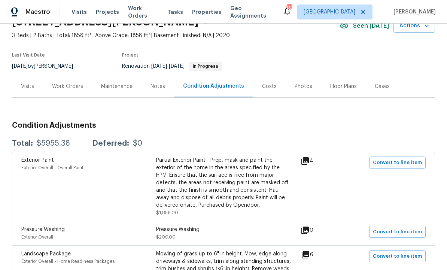
click at [68, 90] on div "Work Orders" at bounding box center [67, 86] width 31 height 7
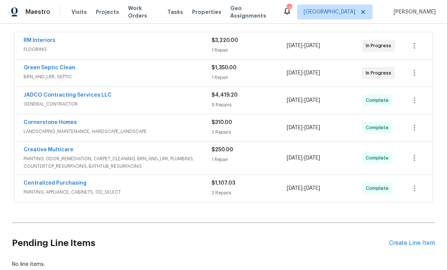
scroll to position [138, 0]
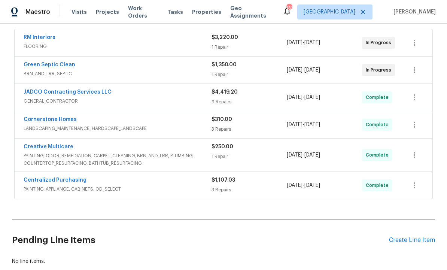
click at [70, 179] on link "Centralized Purchasing" at bounding box center [55, 180] width 63 height 5
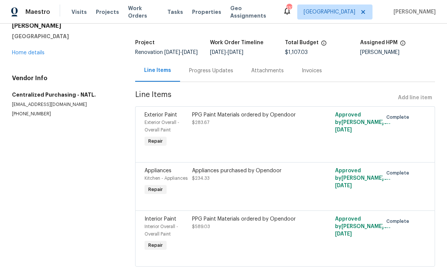
scroll to position [37, 0]
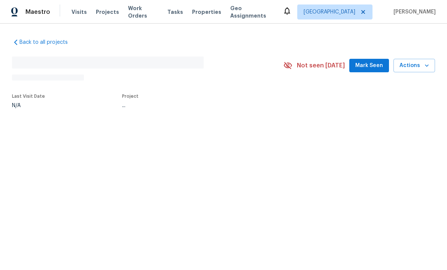
click at [159, 126] on div "Back to all projects No address found N/A Not seen [DATE] Mark Seen Actions Las…" at bounding box center [223, 91] width 447 height 134
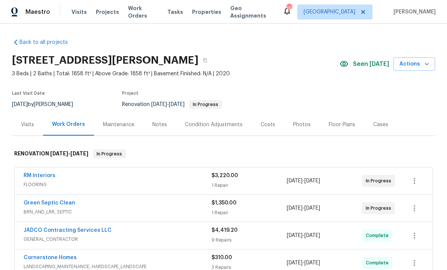
click at [159, 125] on div "Notes" at bounding box center [159, 124] width 15 height 7
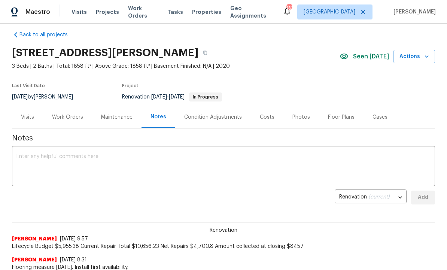
scroll to position [7, 0]
click at [154, 161] on textarea at bounding box center [223, 167] width 414 height 26
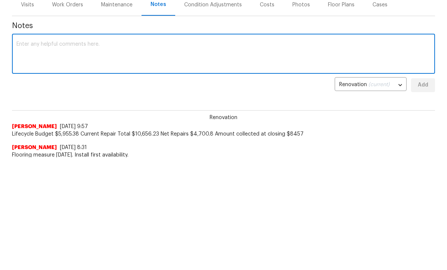
click at [134, 154] on textarea at bounding box center [223, 167] width 414 height 26
paste textarea "Pressure wash 350 Paint 2601.20 interior Paint 1100 exterior Paint material and…"
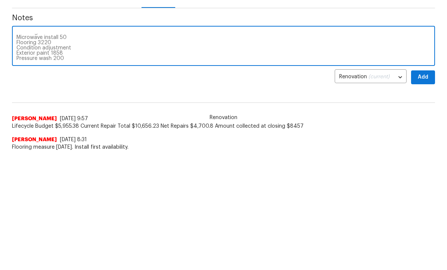
scroll to position [31, 0]
click at [60, 146] on textarea "Pressure wash 350 Paint 2601.20 interior Paint 1100 exterior Paint material and…" at bounding box center [223, 159] width 414 height 26
type textarea "Pressure wash 350 Paint 2601.20 interior Paint 1100 exterior Paint material and…"
click at [24, 140] on div "Pressure wash 350 Paint 2601.20 interior Paint 1100 exterior Paint material and…" at bounding box center [223, 159] width 423 height 38
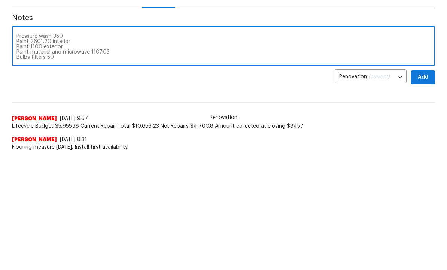
click at [21, 140] on div "Pressure wash 350 Paint 2601.20 interior Paint 1100 exterior Paint material and…" at bounding box center [223, 159] width 423 height 38
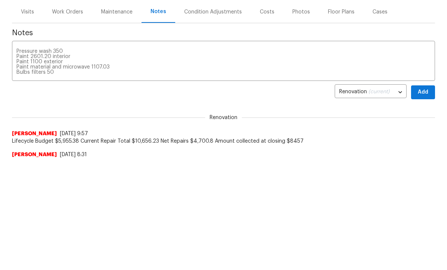
scroll to position [0, 0]
click at [207, 10] on div "Condition Adjustments" at bounding box center [213, 12] width 58 height 7
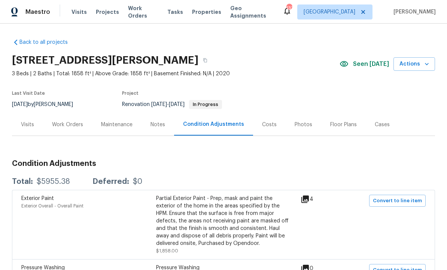
click at [154, 123] on div "Notes" at bounding box center [158, 124] width 15 height 7
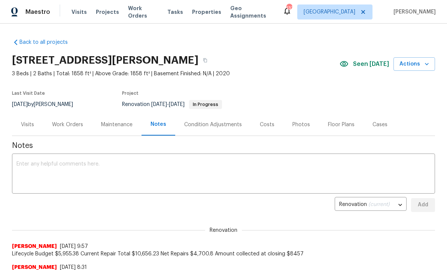
click at [151, 169] on textarea at bounding box center [223, 174] width 414 height 26
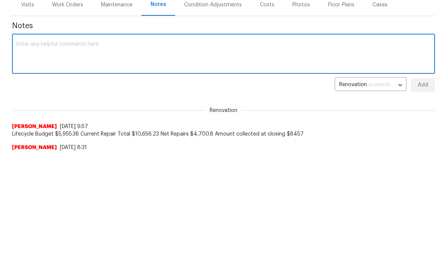
click at [130, 161] on textarea at bounding box center [223, 174] width 414 height 26
paste textarea "Actual cost Pressure wash 350 Paint 2601.20 interior Paint 1100 exterior Paint …"
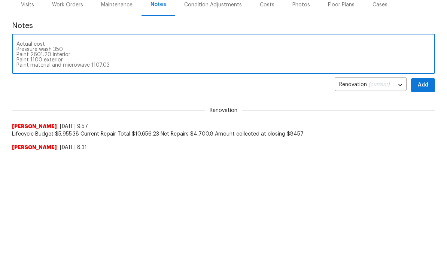
scroll to position [58, 0]
type textarea "Actual cost Pressure wash 350 Paint 2601.20 interior Paint 1100 exterior Paint …"
click at [420, 200] on span "Add" at bounding box center [423, 204] width 12 height 9
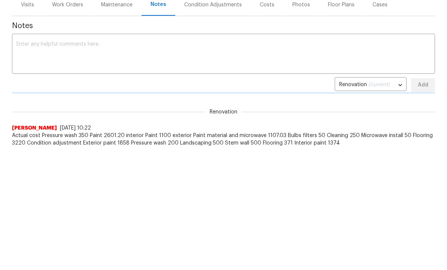
scroll to position [0, 0]
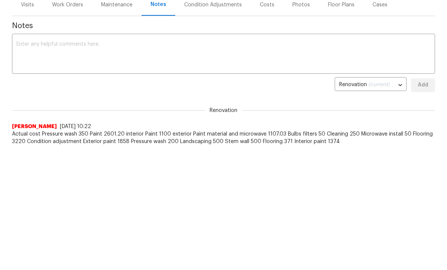
click at [93, 133] on span "Actual cost Pressure wash 350 Paint 2601.20 interior Paint 1100 exterior Paint …" at bounding box center [223, 137] width 423 height 15
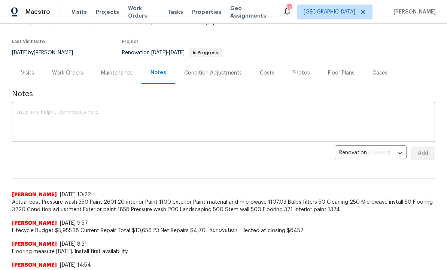
scroll to position [52, 0]
click at [108, 119] on textarea at bounding box center [223, 122] width 414 height 26
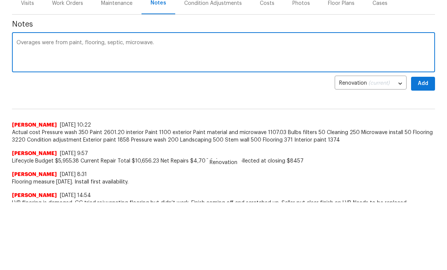
scroll to position [51, 0]
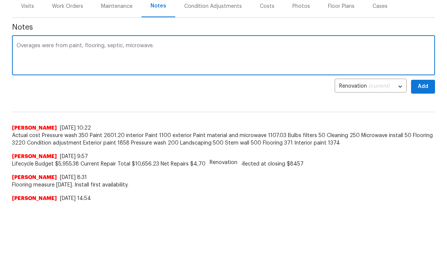
type textarea "Overages were from paint, flooring, septic, microwave."
click at [420, 87] on span "Add" at bounding box center [423, 86] width 12 height 9
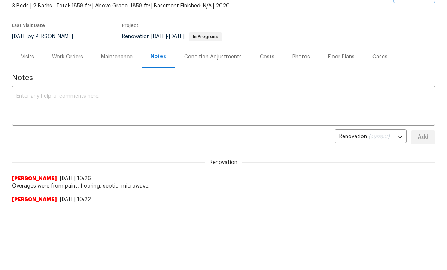
scroll to position [0, 0]
click at [108, 113] on textarea at bounding box center [223, 107] width 414 height 26
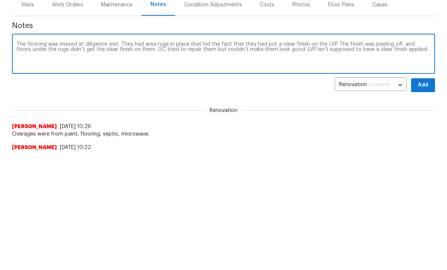
scroll to position [119, 0]
click at [417, 55] on textarea "The flooring was missed at diligence visit. They had area rugs in place that hi…" at bounding box center [223, 55] width 414 height 26
click at [42, 54] on textarea "The flooring was missed at diligence visit. They had area rugs in place that hi…" at bounding box center [223, 55] width 414 height 26
click at [133, 58] on textarea "The flooring was missed at diligence visit. They had area rugs in place that hi…" at bounding box center [223, 55] width 414 height 26
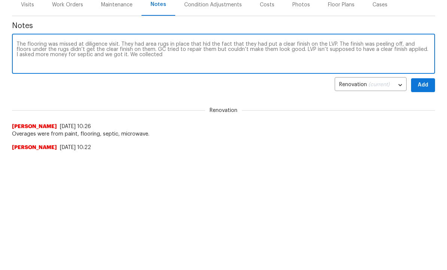
click at [205, 61] on textarea "The flooring was missed at diligence visit. They had area rugs in place that hi…" at bounding box center [223, 55] width 414 height 26
type textarea "The flooring was missed at diligence visit. They had area rugs in place that hi…"
click at [426, 91] on button "Add" at bounding box center [423, 86] width 24 height 14
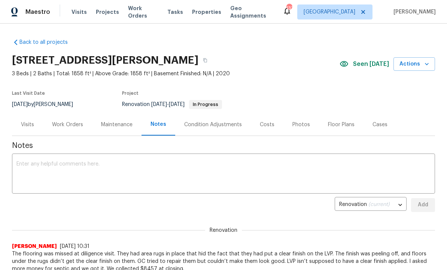
click at [71, 124] on div "Work Orders" at bounding box center [67, 124] width 31 height 7
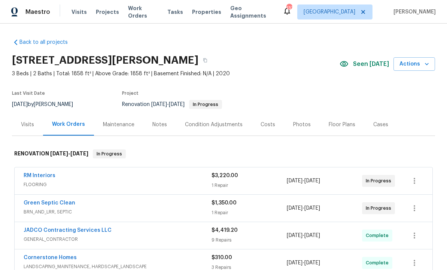
click at [269, 128] on div "Costs" at bounding box center [268, 124] width 15 height 7
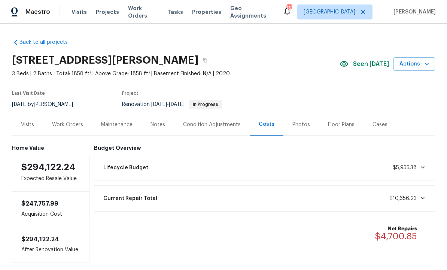
click at [157, 125] on div "Notes" at bounding box center [158, 124] width 15 height 7
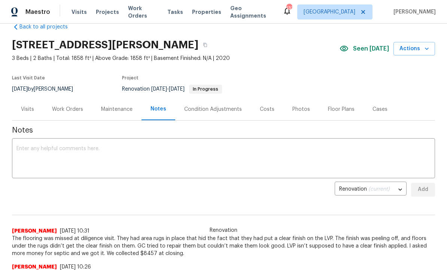
scroll to position [16, 0]
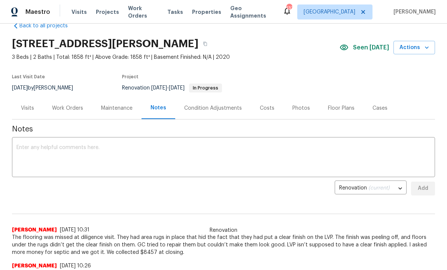
click at [162, 154] on textarea at bounding box center [223, 158] width 414 height 26
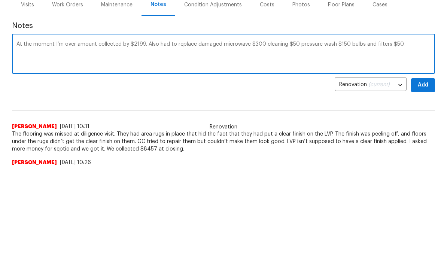
type textarea "At the moment I’m over amount collected by $2199. Also had to replace damaged m…"
click at [420, 184] on span "Add" at bounding box center [423, 188] width 12 height 9
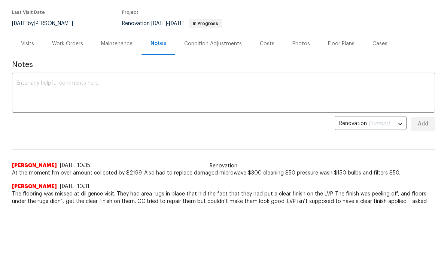
scroll to position [0, 0]
